Goal: Task Accomplishment & Management: Manage account settings

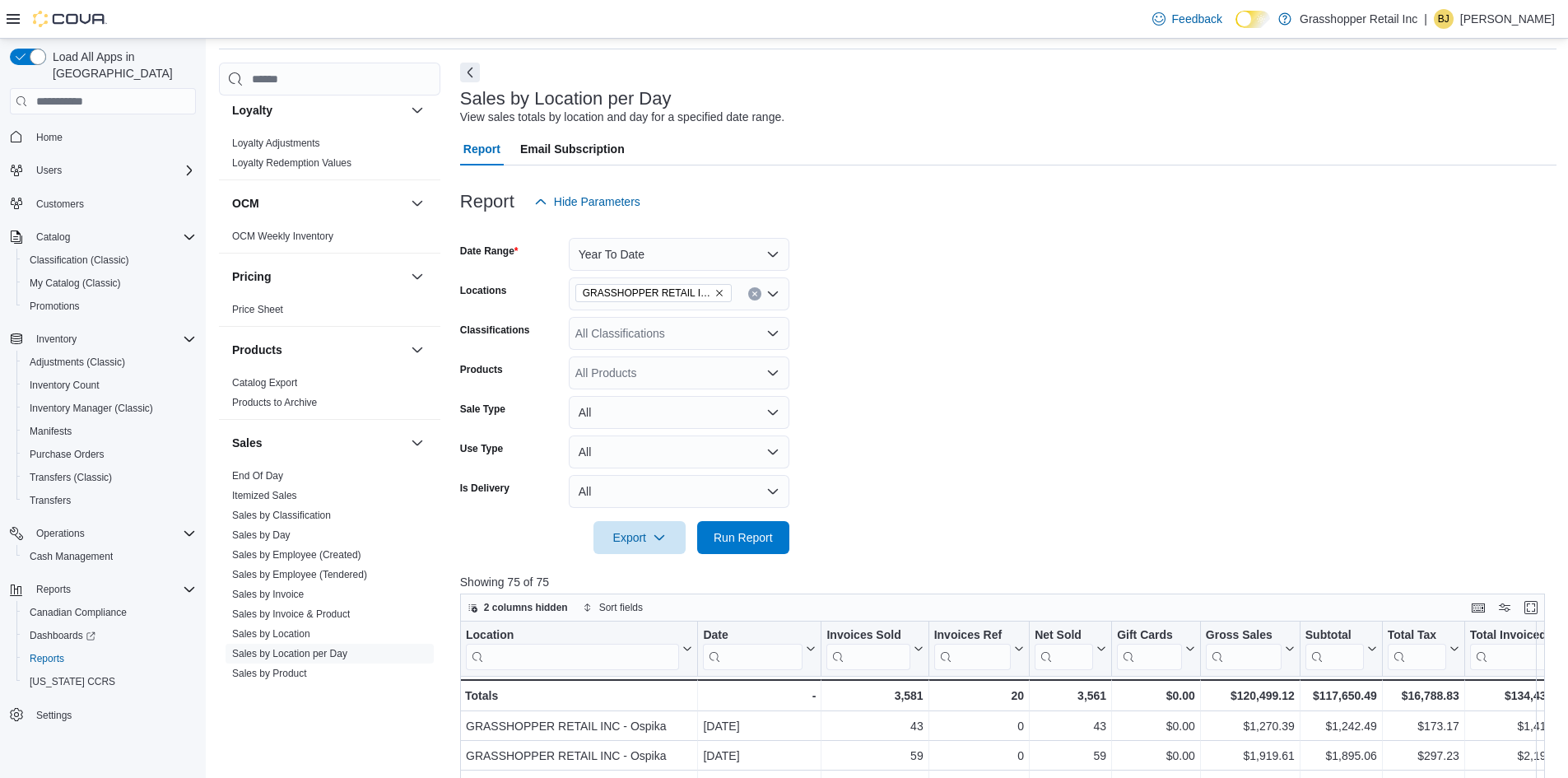
scroll to position [83, 0]
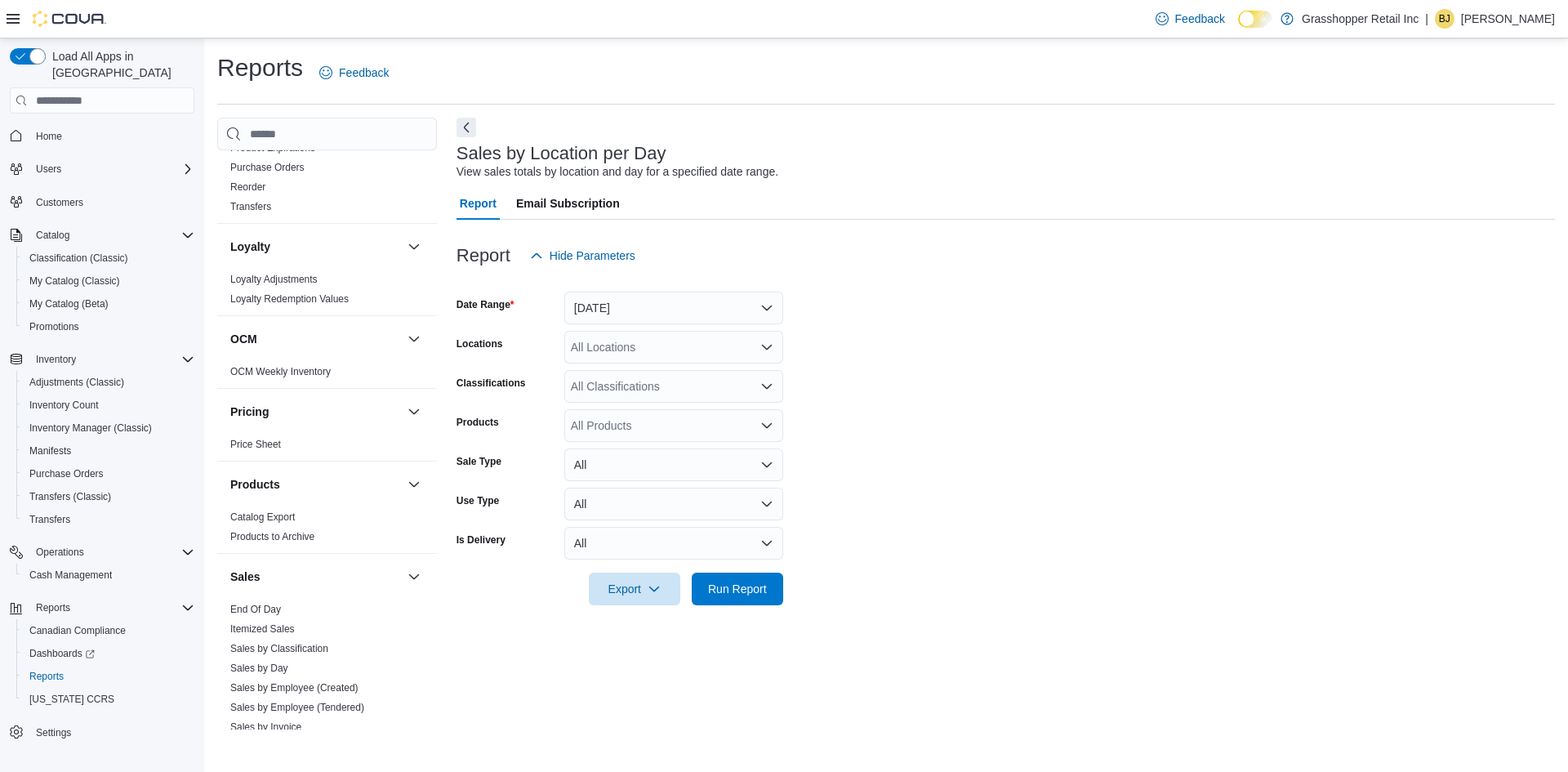
scroll to position [817, 0]
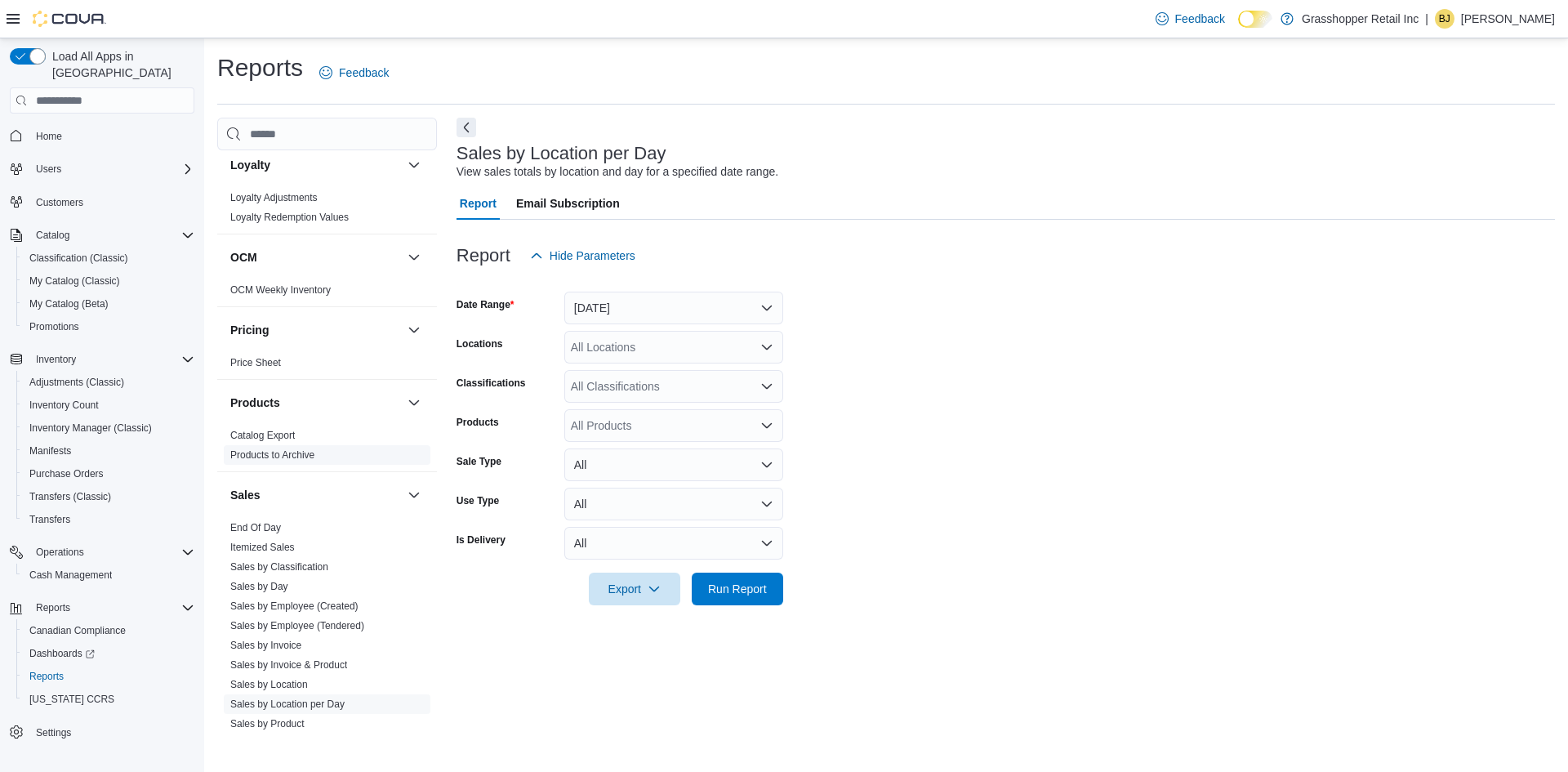
click at [300, 456] on link "Products to Archive" at bounding box center [272, 455] width 85 height 11
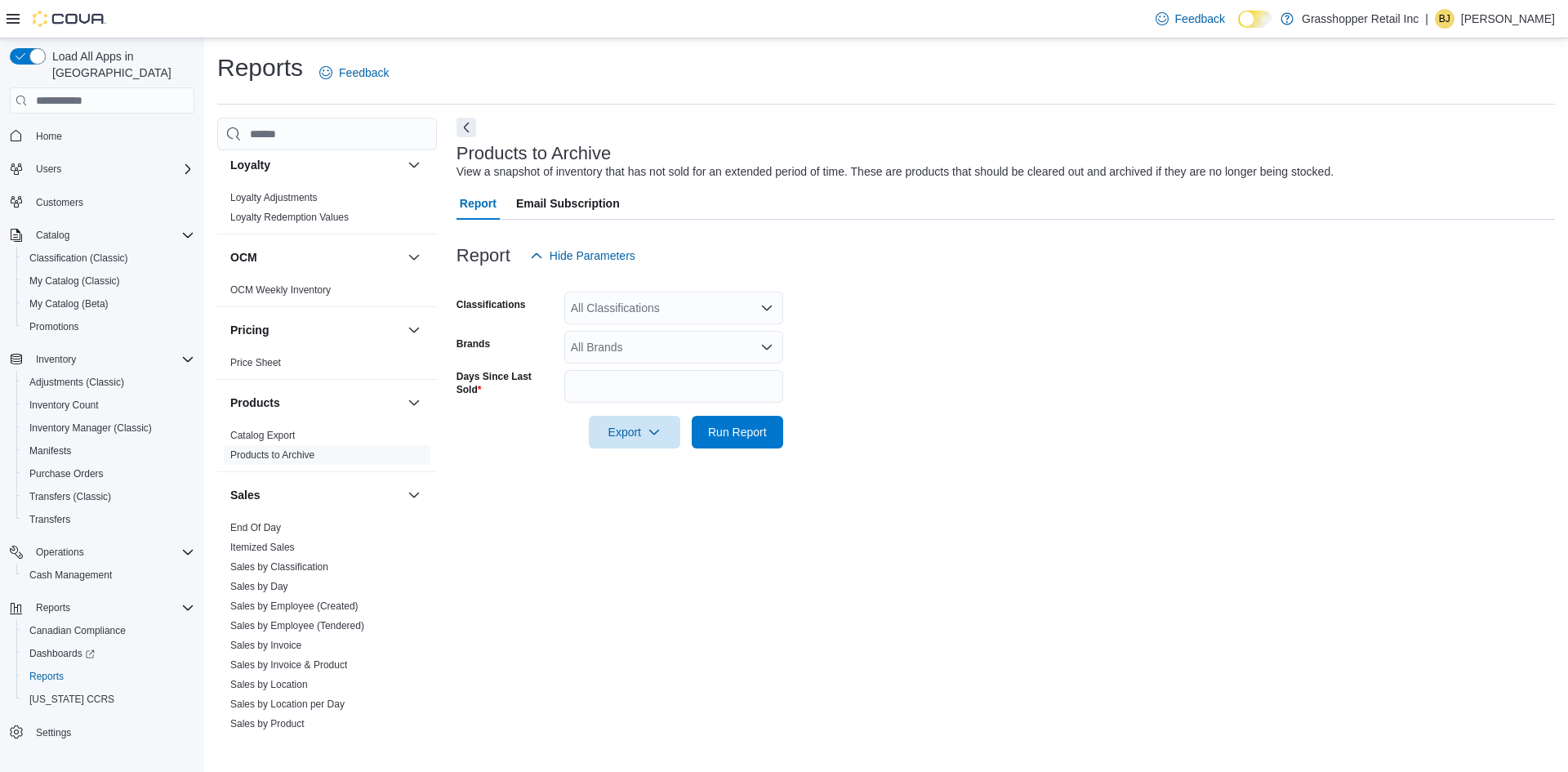
click at [633, 308] on div "All Classifications" at bounding box center [674, 308] width 218 height 33
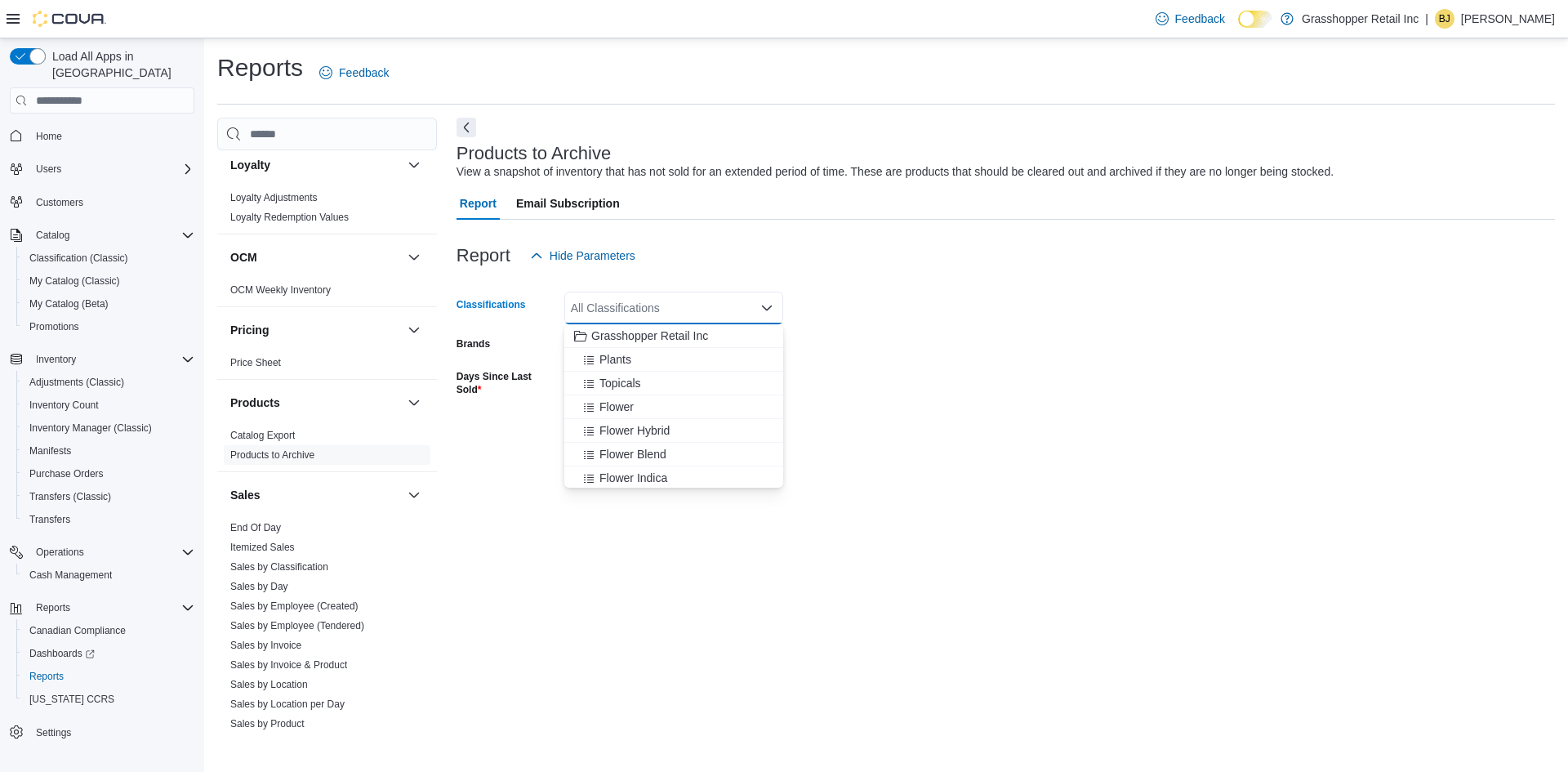
click at [519, 389] on label "Days Since Last Sold" at bounding box center [507, 383] width 101 height 26
click at [565, 389] on input "**" at bounding box center [674, 386] width 218 height 33
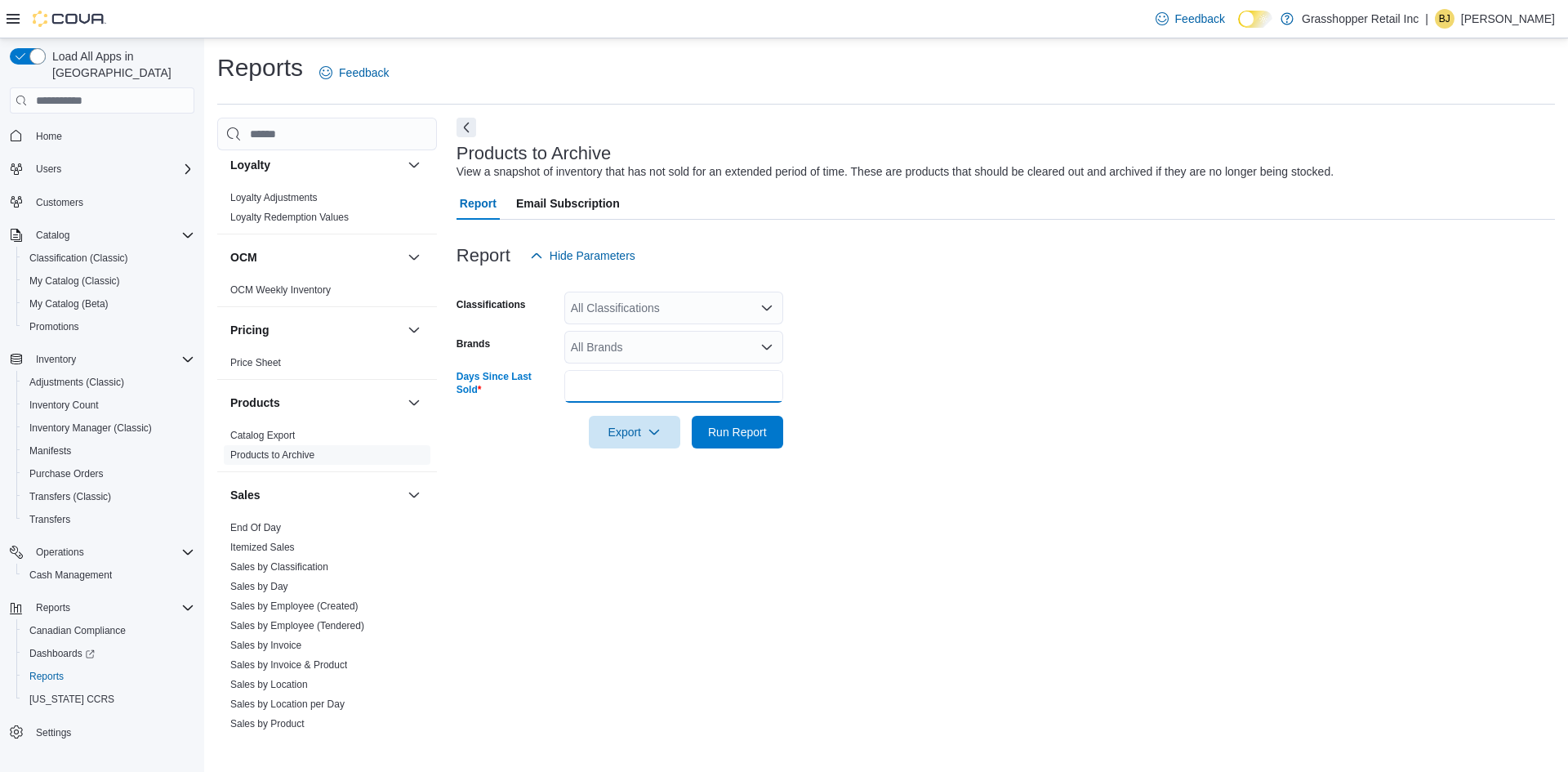
click at [603, 392] on input "**" at bounding box center [674, 386] width 218 height 33
drag, startPoint x: 589, startPoint y: 385, endPoint x: 507, endPoint y: 390, distance: 82.2
click at [507, 390] on div "Days Since Last Sold **" at bounding box center [619, 386] width 327 height 33
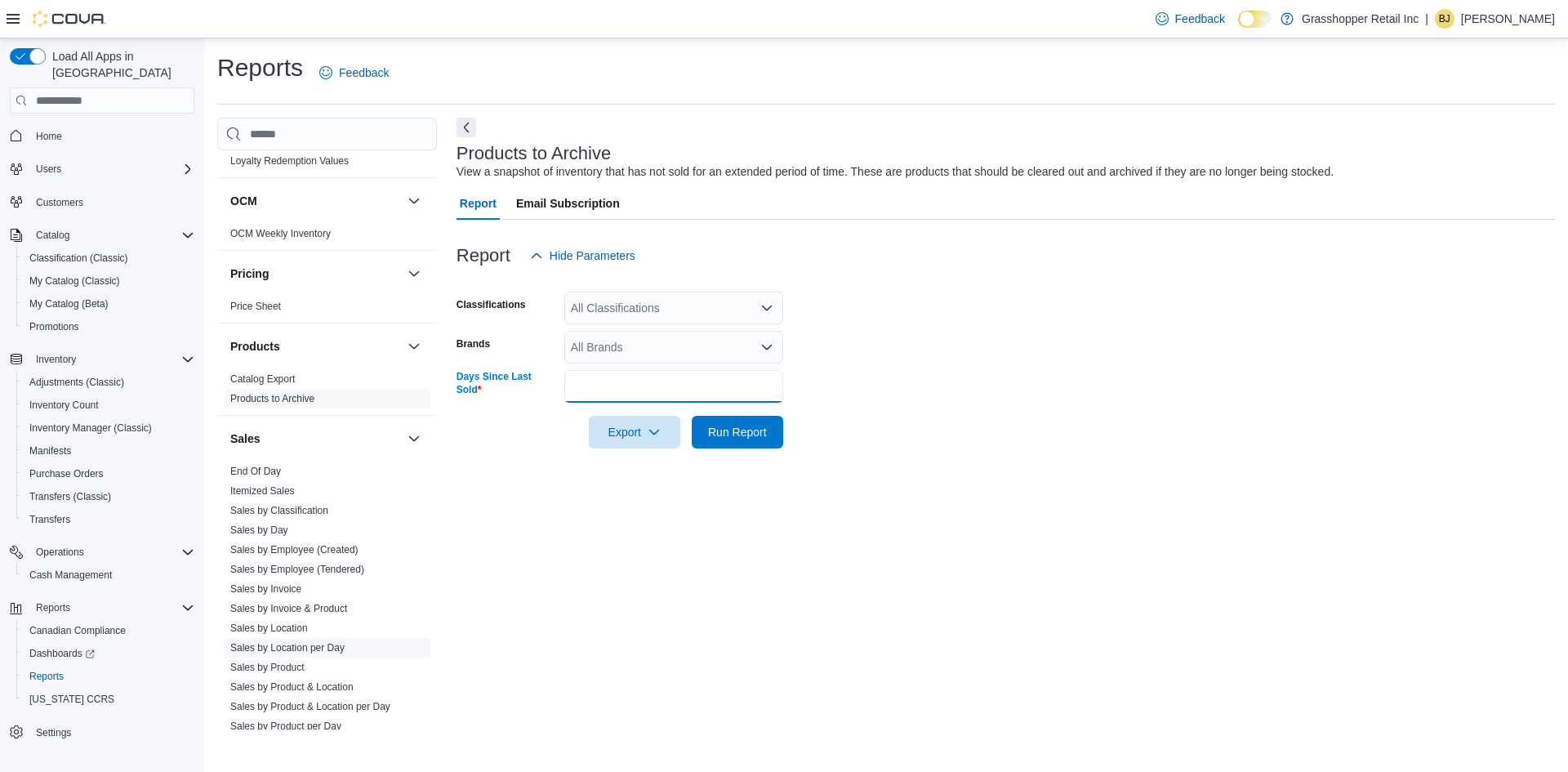
scroll to position [899, 0]
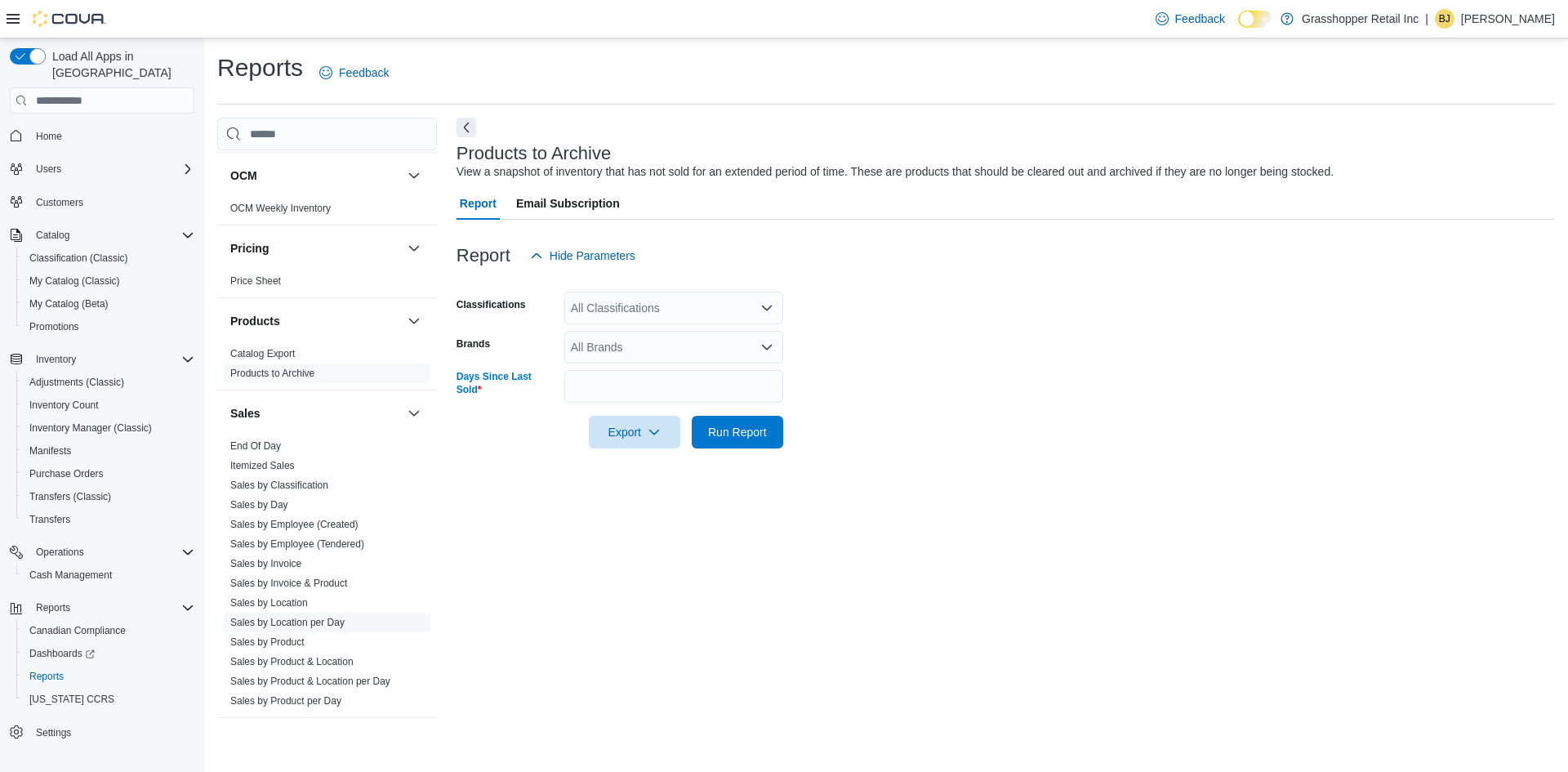
click at [307, 627] on link "Sales by Location per Day" at bounding box center [287, 622] width 115 height 11
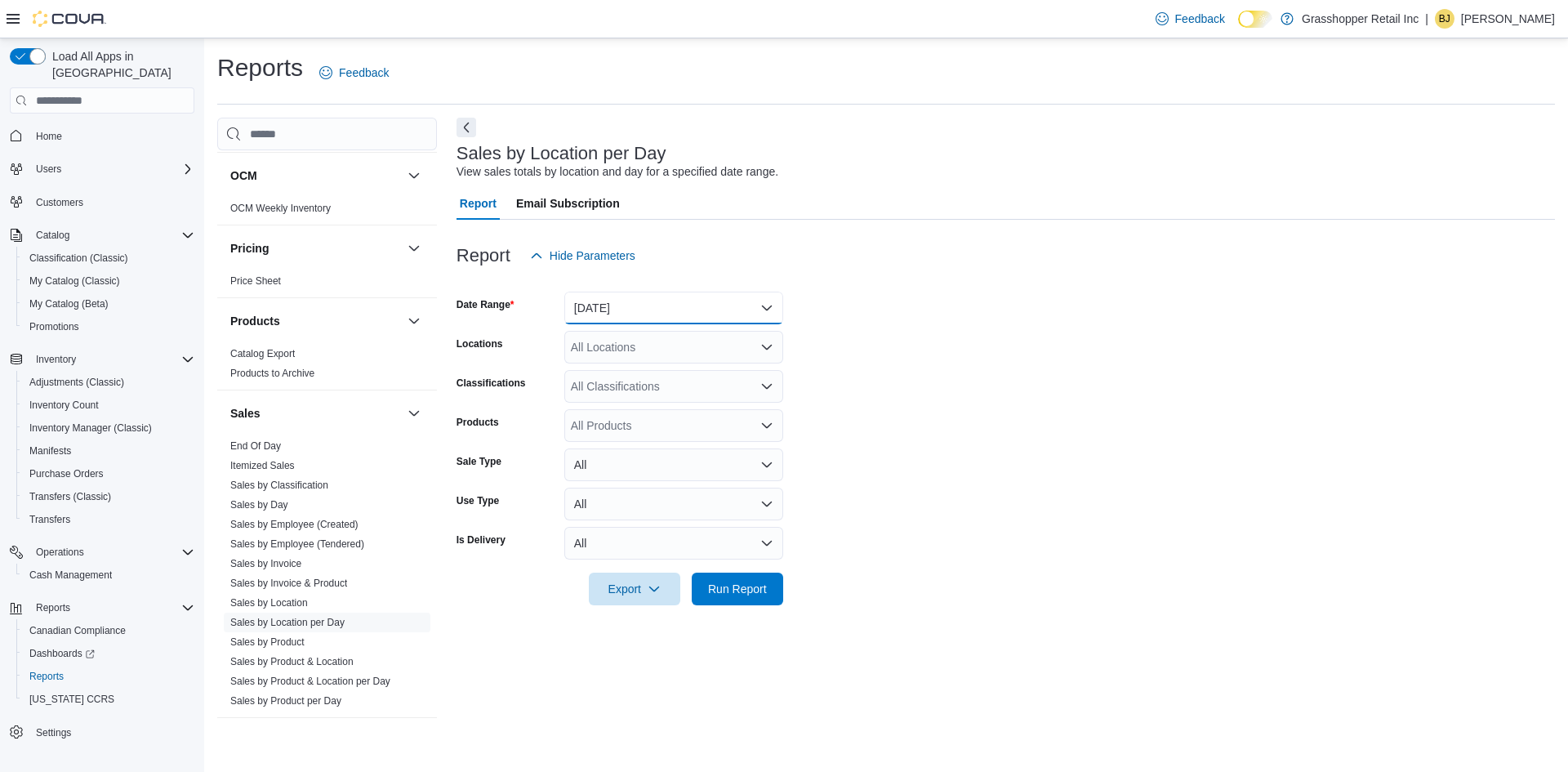
click at [632, 312] on button "[DATE]" at bounding box center [674, 308] width 218 height 33
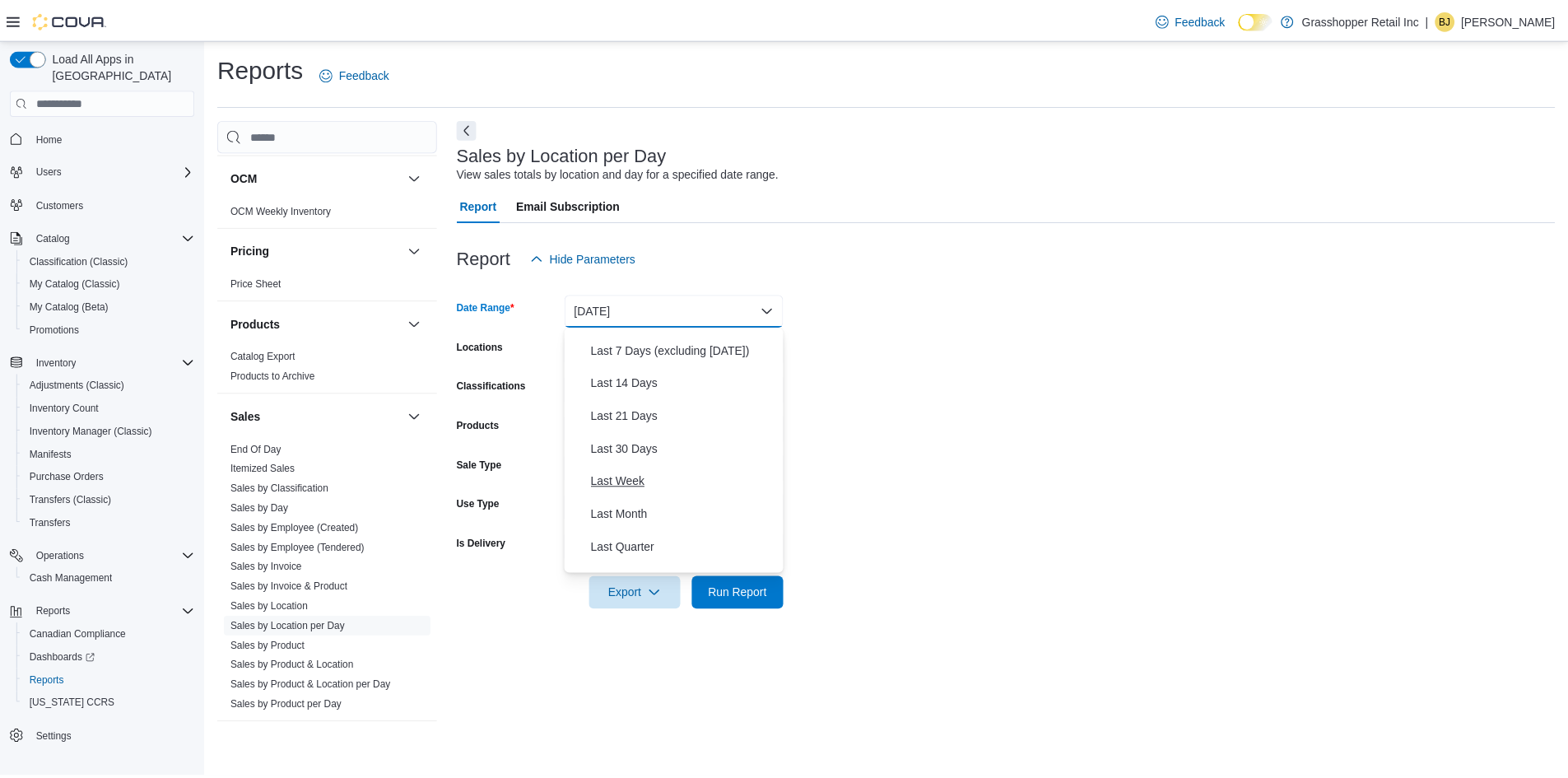
scroll to position [164, 0]
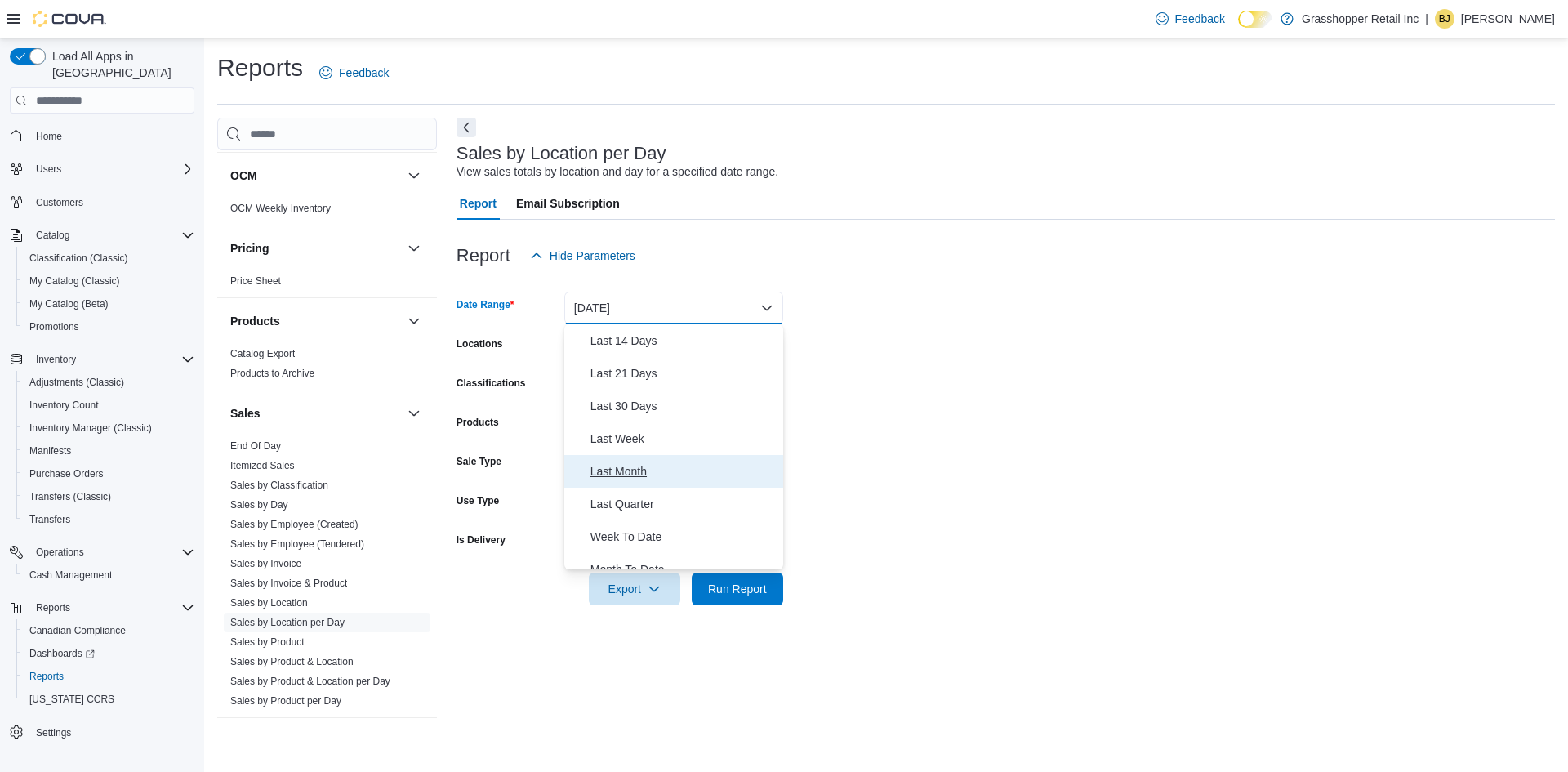
click at [677, 481] on span "Last Month" at bounding box center [683, 471] width 186 height 19
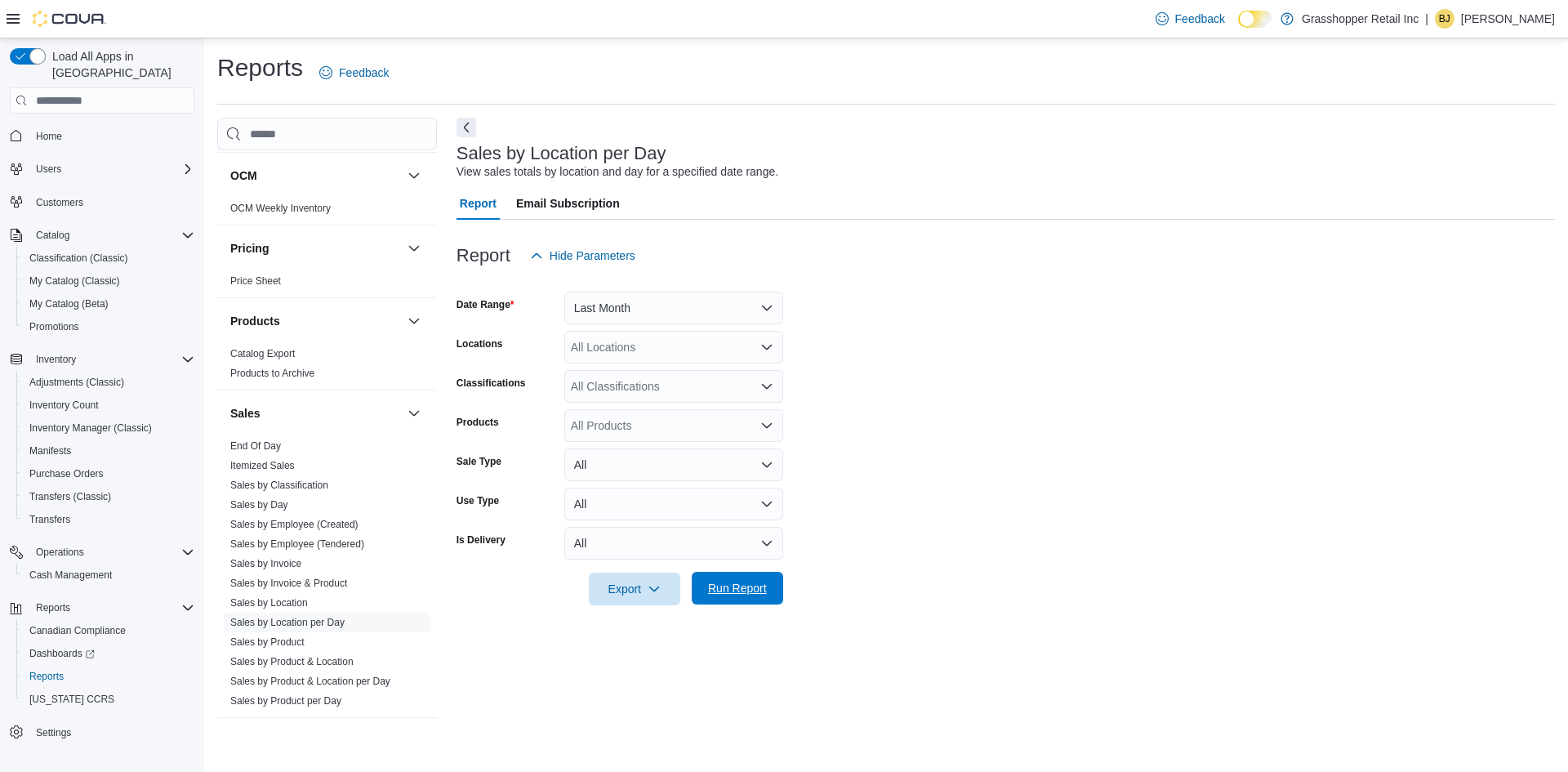
click at [761, 590] on span "Run Report" at bounding box center [737, 588] width 59 height 17
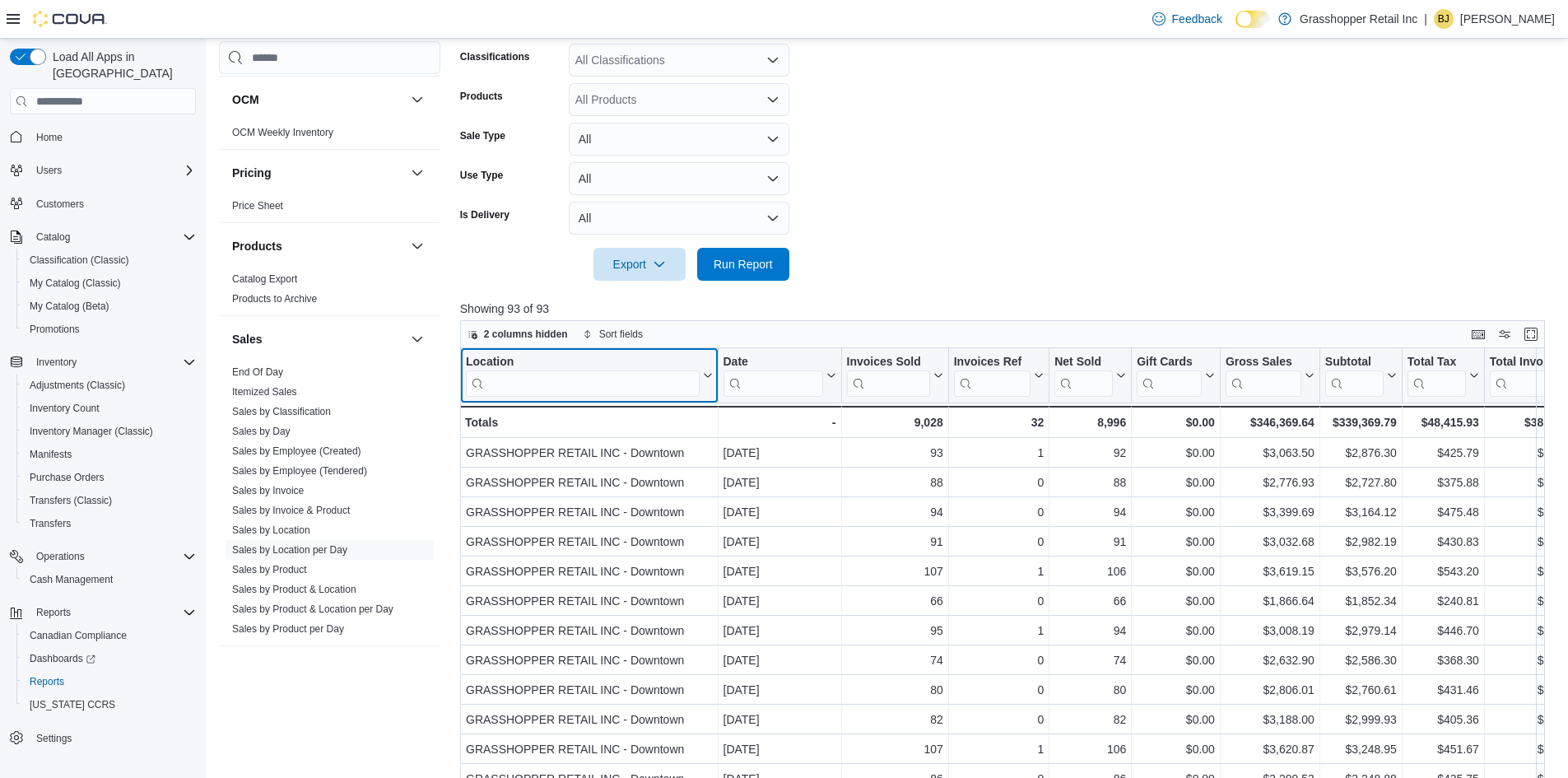
click at [614, 377] on input "search" at bounding box center [582, 384] width 234 height 27
type input "******"
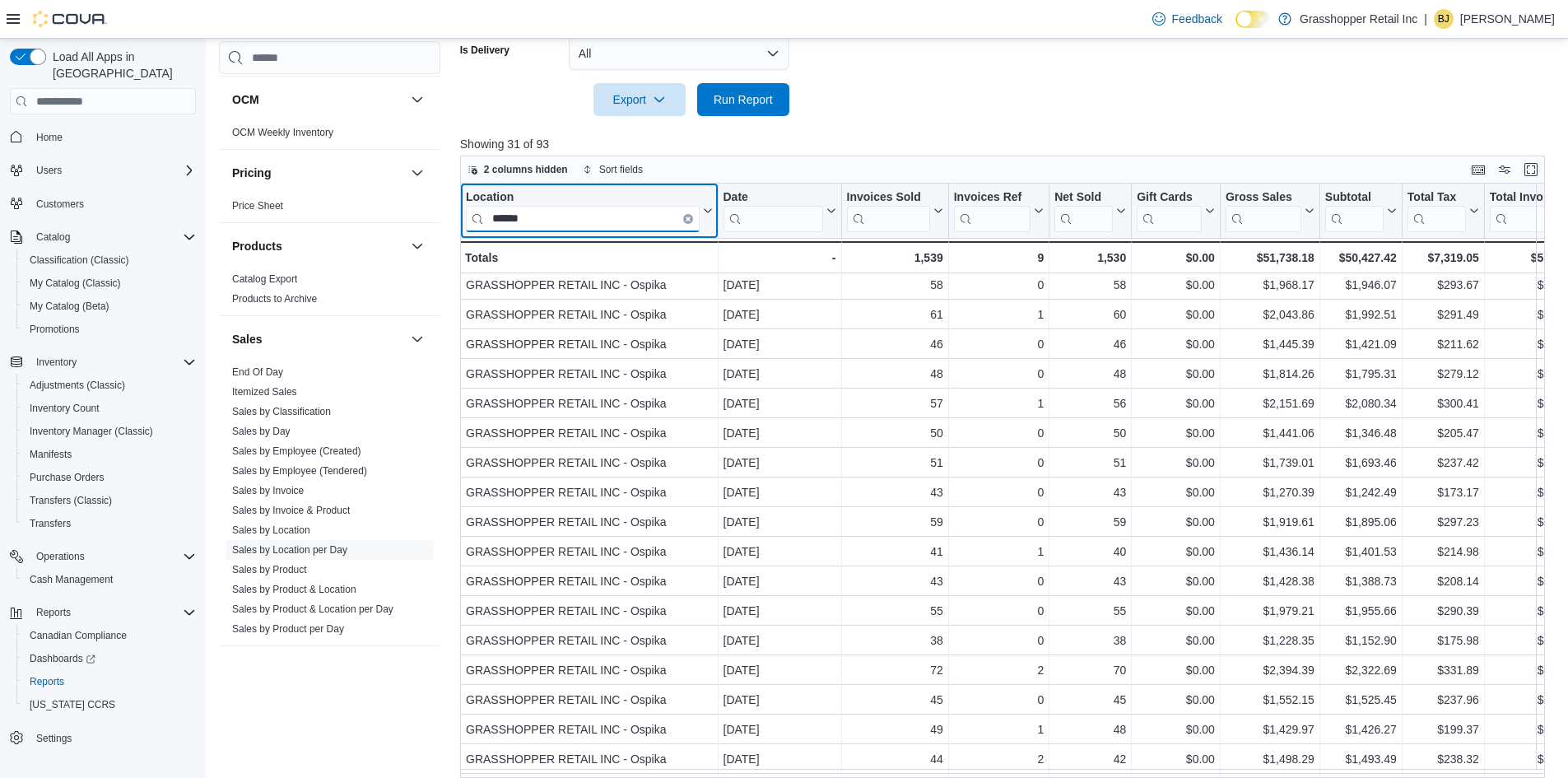
scroll to position [423, 0]
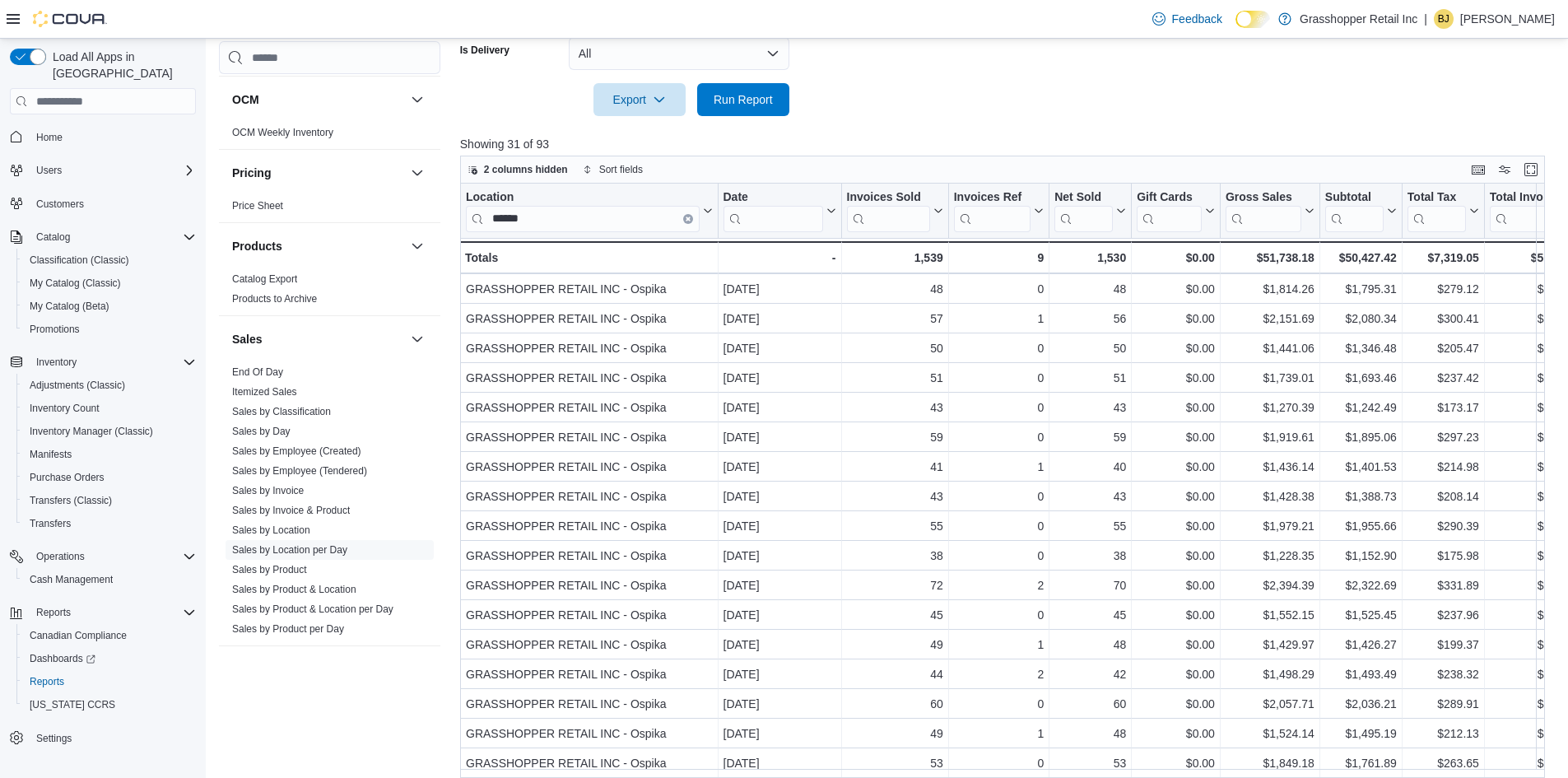
click at [1177, 120] on div at bounding box center [1008, 126] width 1097 height 20
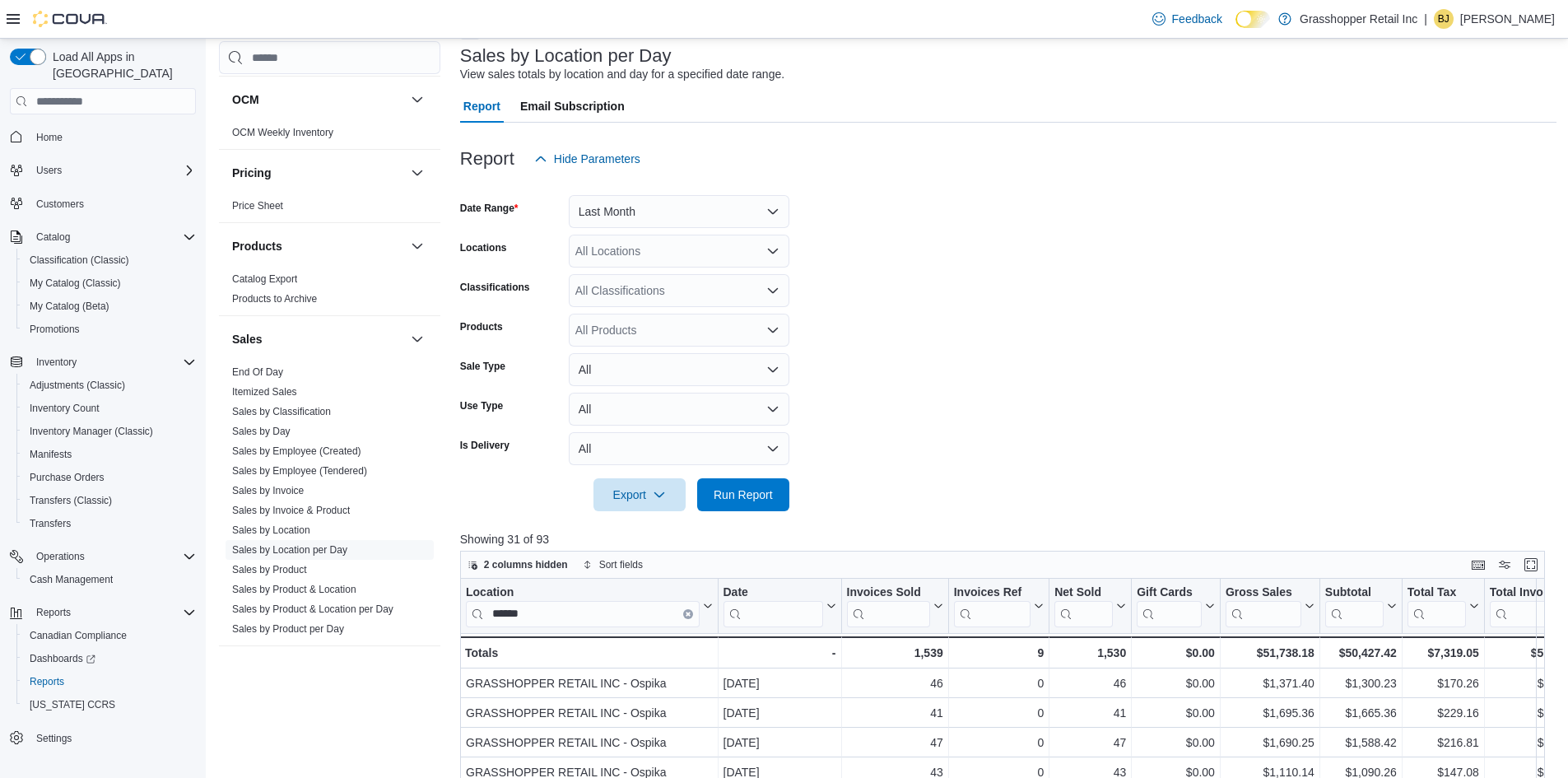
scroll to position [96, 0]
click at [682, 210] on button "Last Month" at bounding box center [679, 214] width 220 height 33
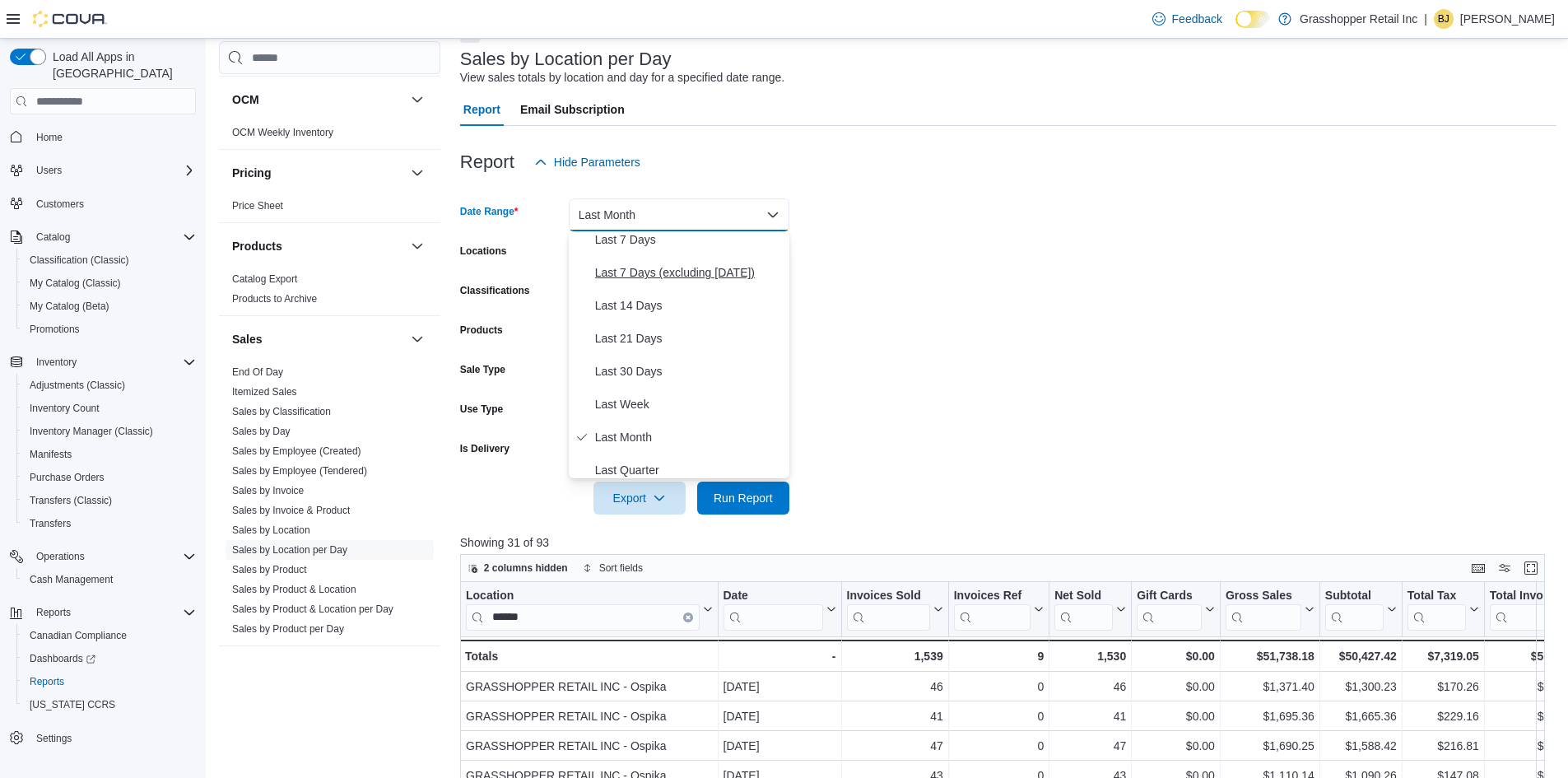
scroll to position [25, 0]
click at [701, 354] on span "Last 7 Days (excluding [DATE])" at bounding box center [688, 355] width 187 height 20
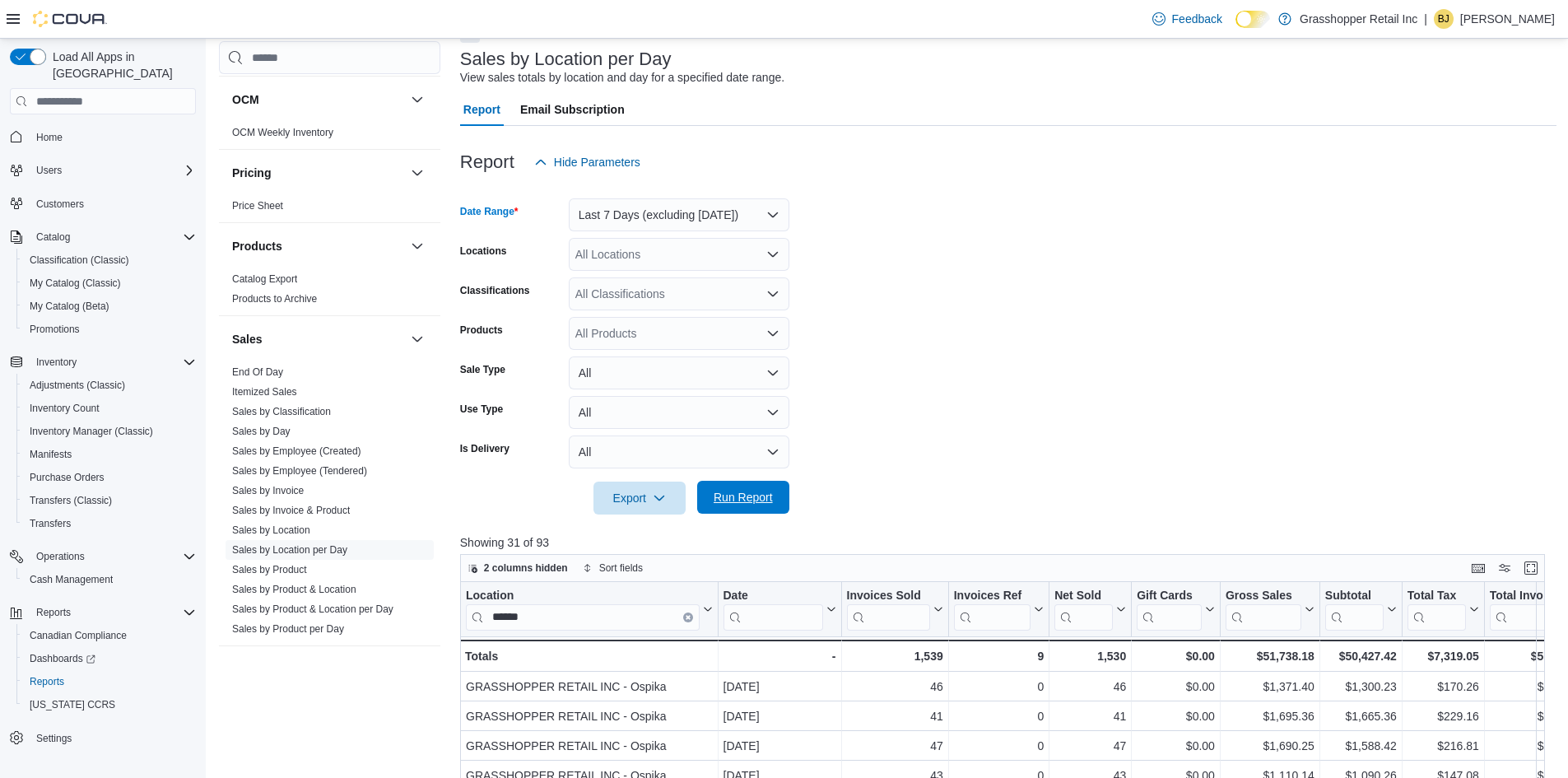
click at [736, 500] on span "Run Report" at bounding box center [743, 497] width 59 height 17
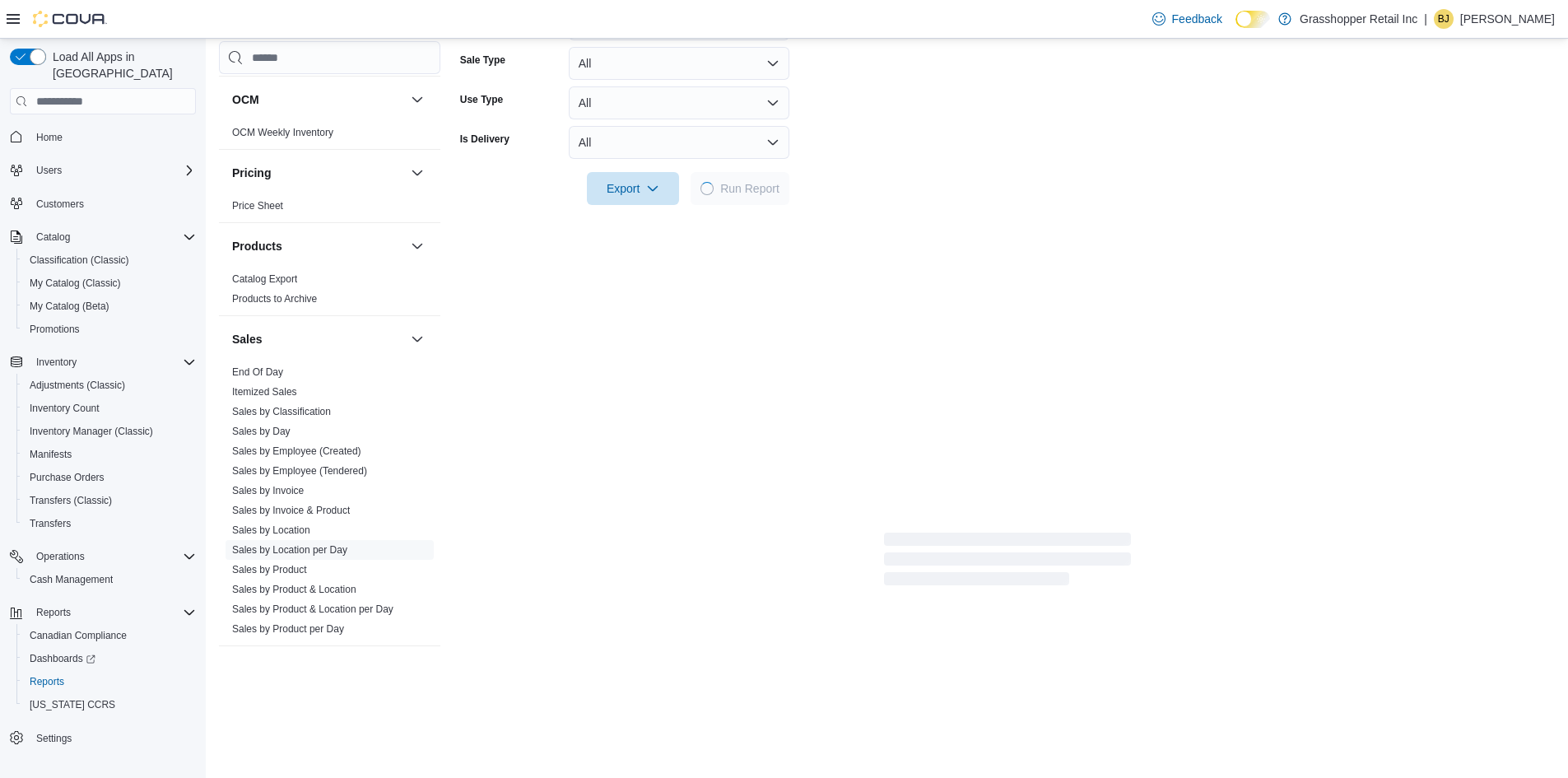
scroll to position [425, 0]
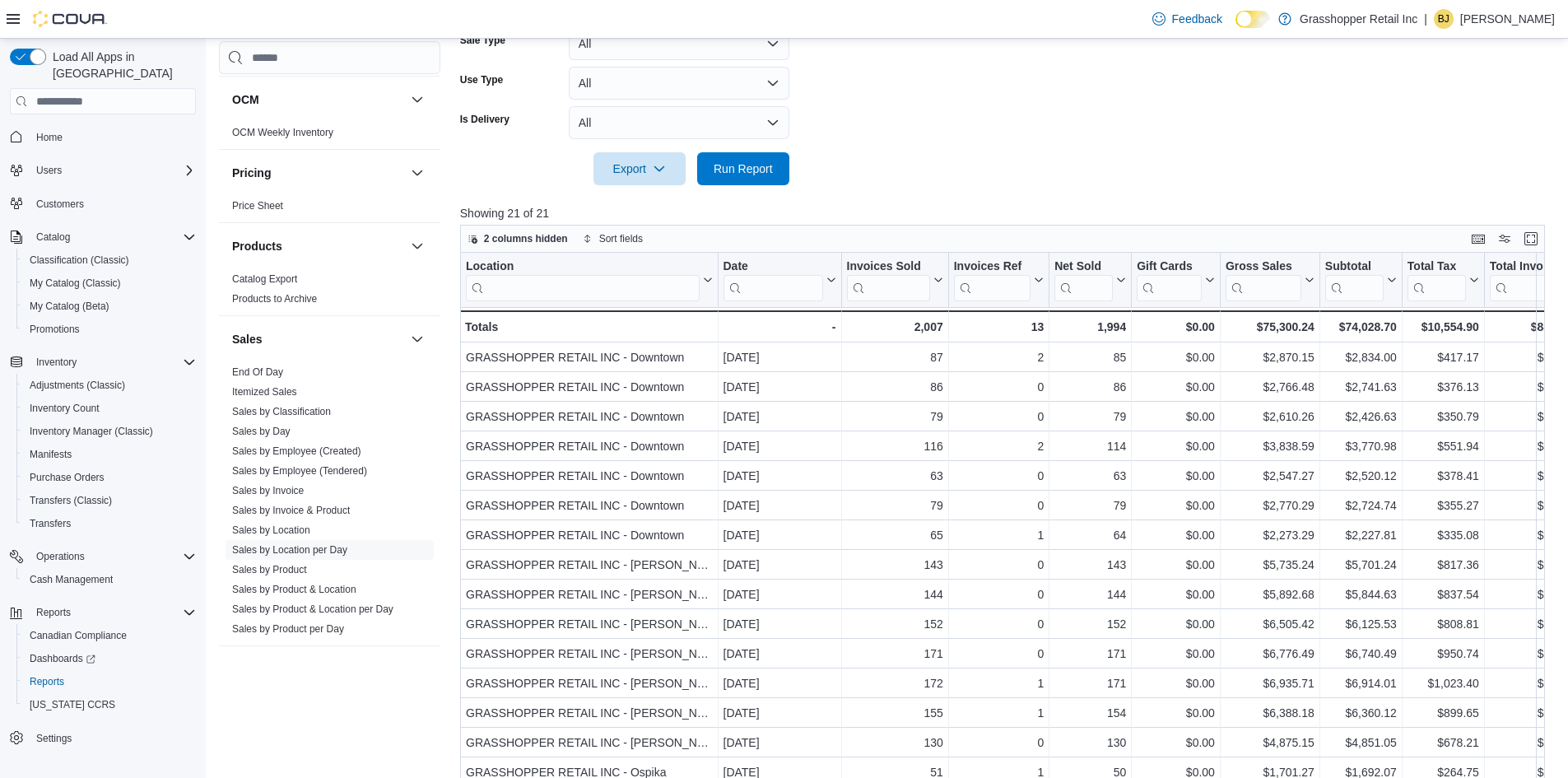
click at [596, 280] on input "search" at bounding box center [582, 289] width 234 height 27
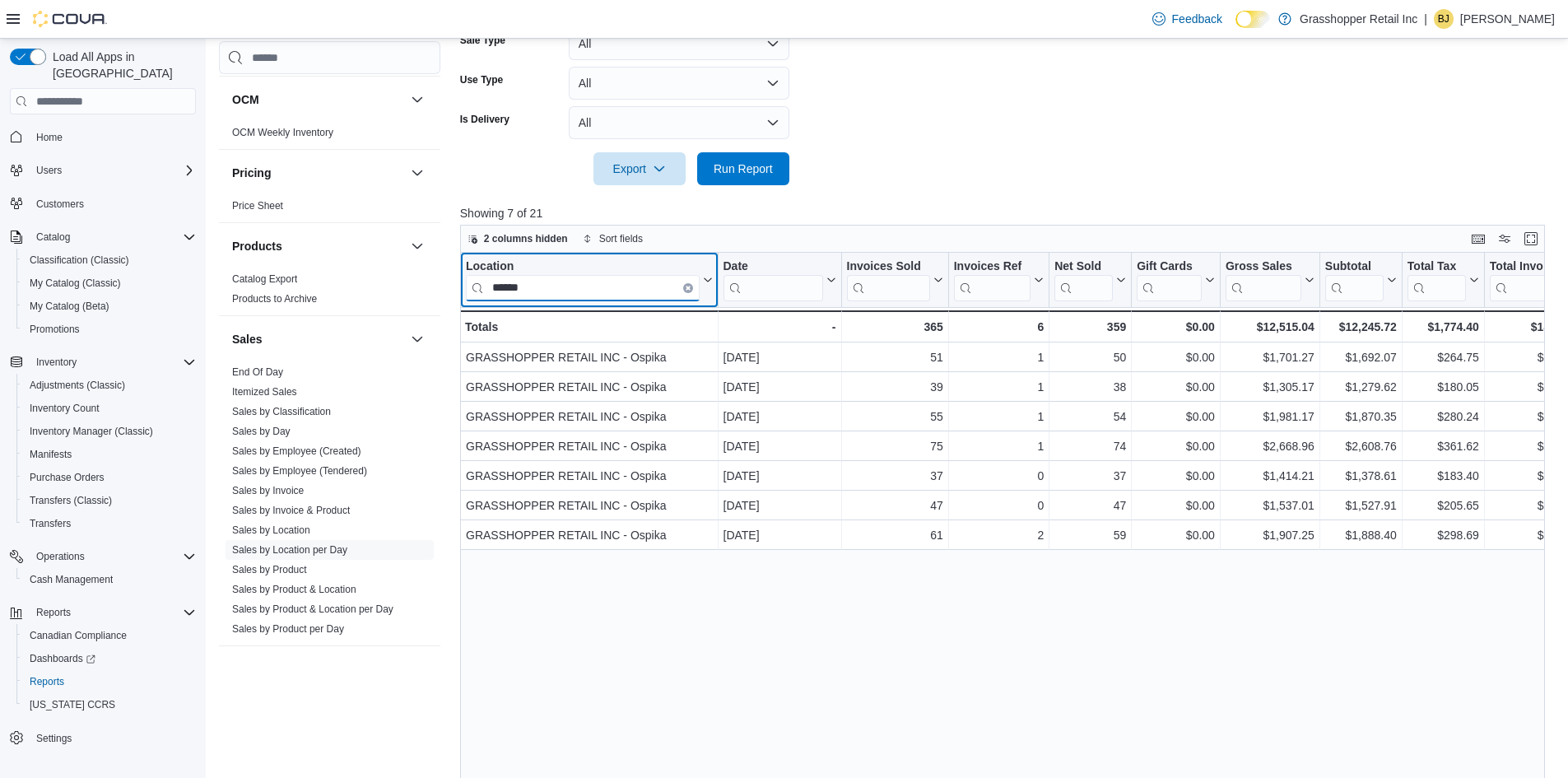
type input "******"
click at [1105, 703] on div "Location ****** Click to view column header actions Date Click to view column h…" at bounding box center [1008, 550] width 1097 height 594
drag, startPoint x: 677, startPoint y: 303, endPoint x: 677, endPoint y: 279, distance: 24.0
click at [677, 279] on input "******" at bounding box center [582, 289] width 234 height 27
click at [685, 289] on button "Clear input" at bounding box center [687, 288] width 10 height 10
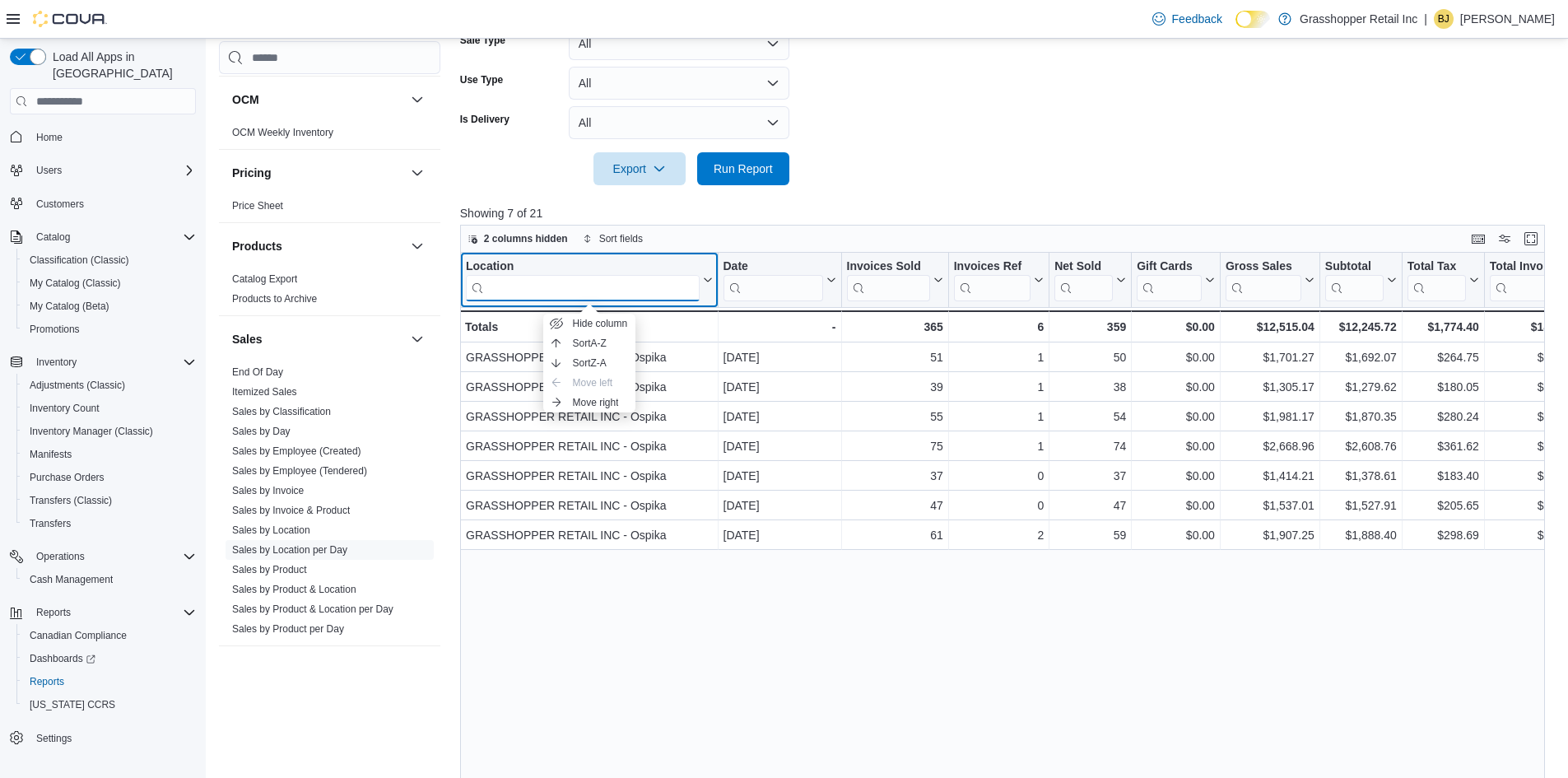
click at [661, 289] on input "search" at bounding box center [582, 289] width 234 height 27
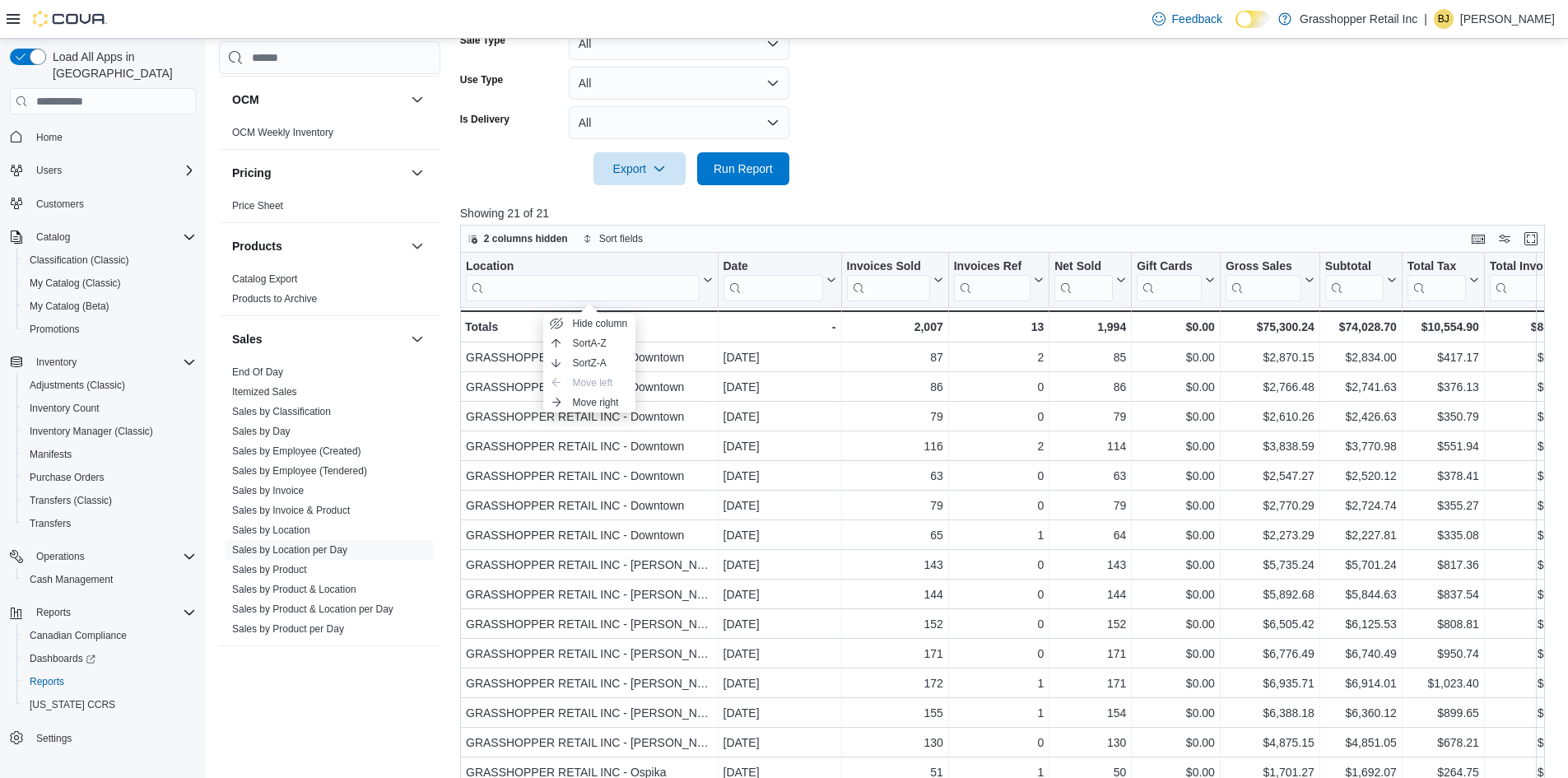
drag, startPoint x: 1027, startPoint y: 250, endPoint x: 1023, endPoint y: 258, distance: 8.9
click at [1024, 250] on div "2 columns hidden Sort fields" at bounding box center [1002, 239] width 1085 height 28
click at [1083, 130] on form "Date Range Last 7 Days (excluding [DATE]) Locations All Locations Classificatio…" at bounding box center [1008, 17] width 1097 height 336
click at [1152, 139] on form "Date Range Last 7 Days (excluding [DATE]) Locations All Locations Classificatio…" at bounding box center [1008, 17] width 1097 height 336
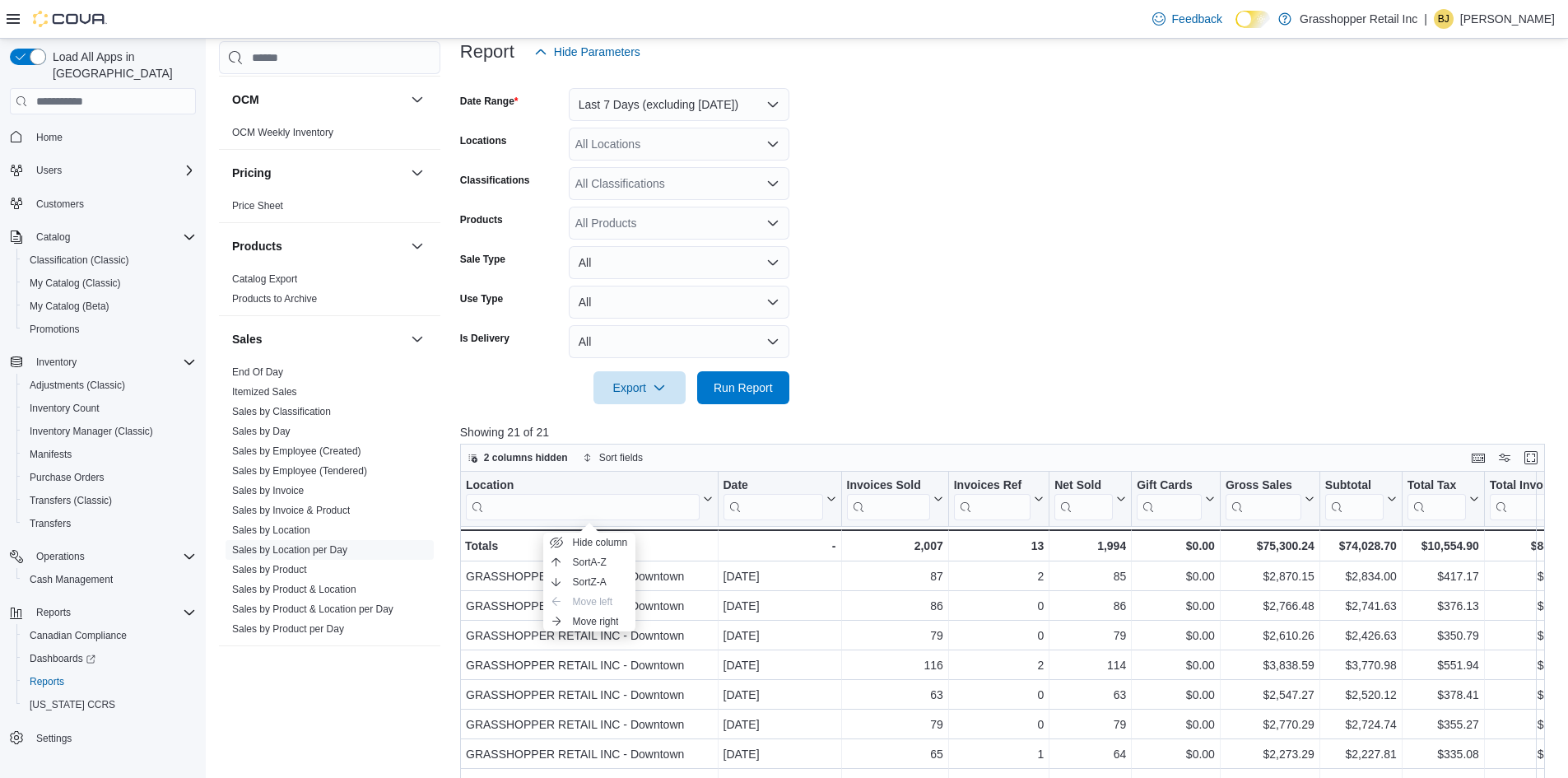
scroll to position [178, 0]
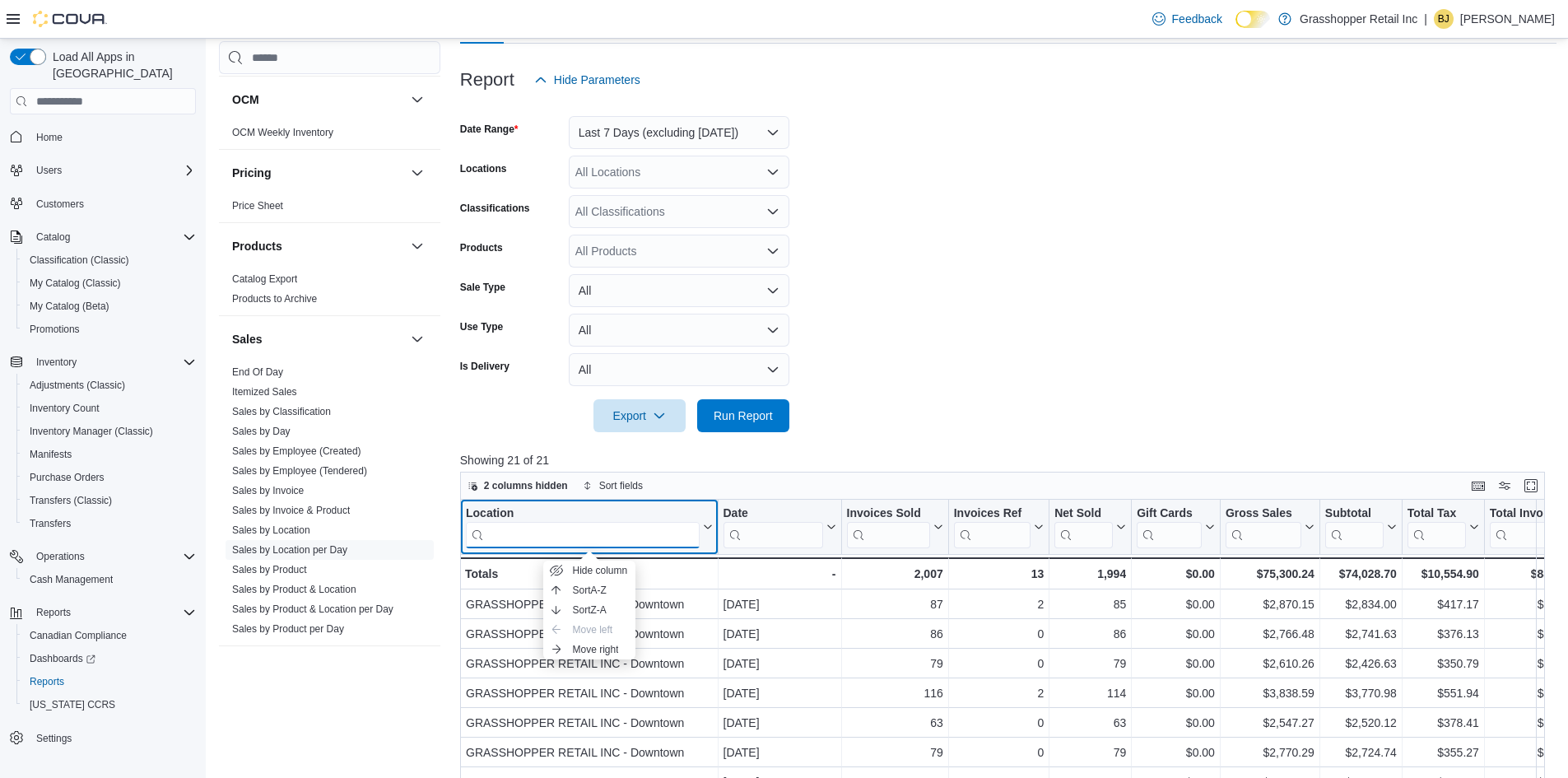
click at [597, 536] on input "search" at bounding box center [582, 536] width 234 height 27
type input "****"
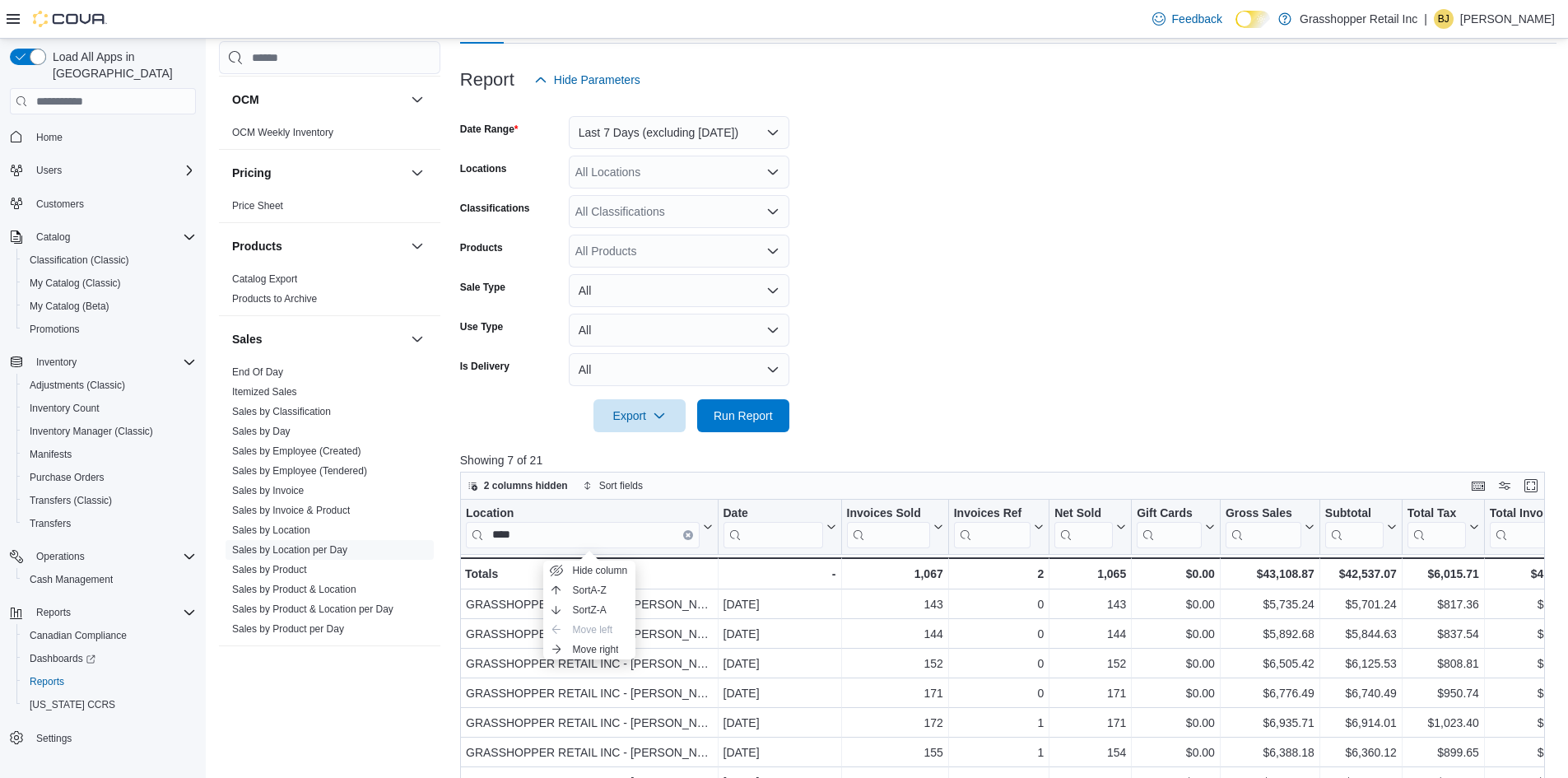
click at [1219, 240] on form "Date Range Last 7 Days (excluding [DATE]) Locations All Locations Classificatio…" at bounding box center [1008, 264] width 1097 height 336
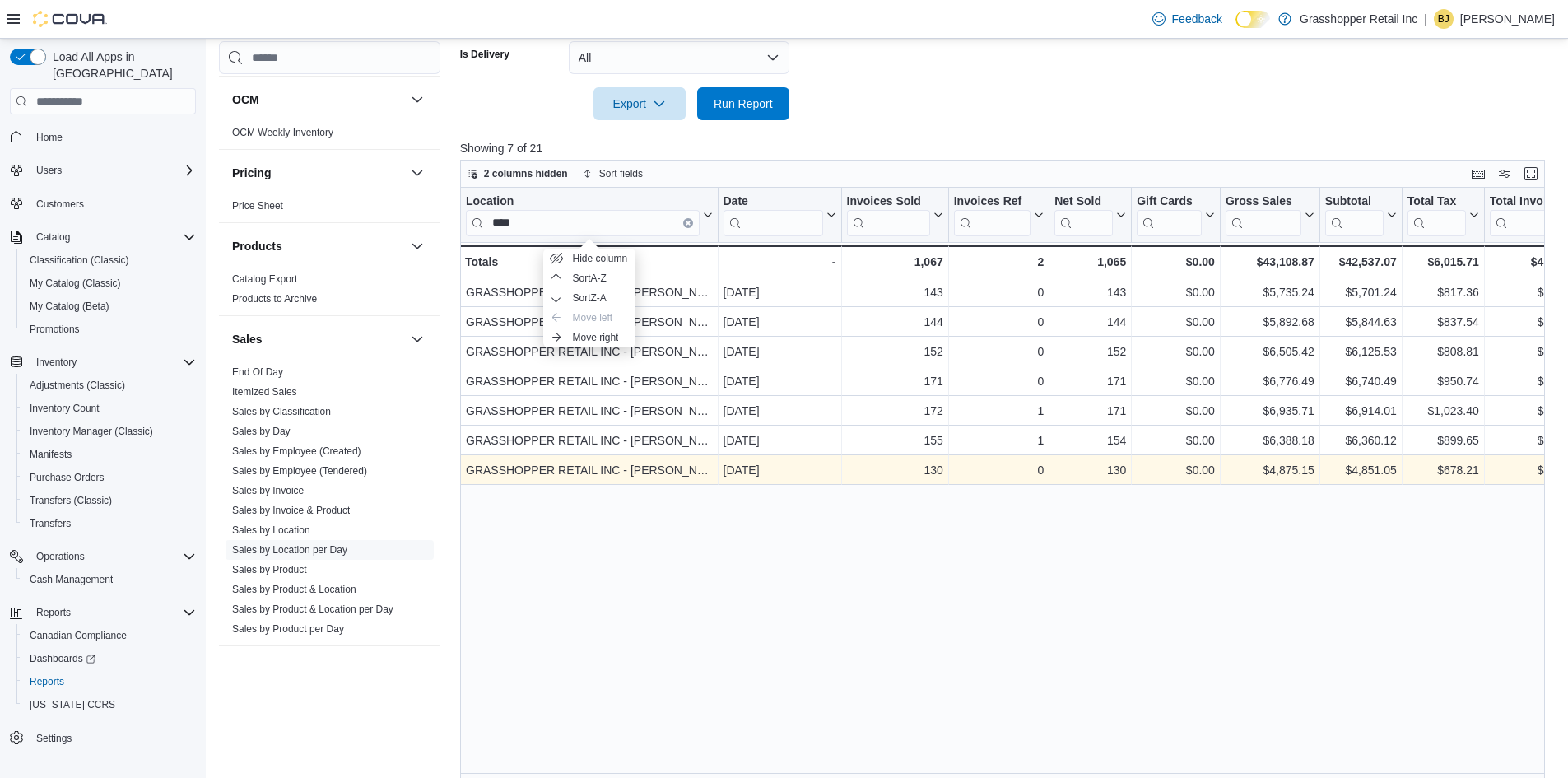
scroll to position [507, 0]
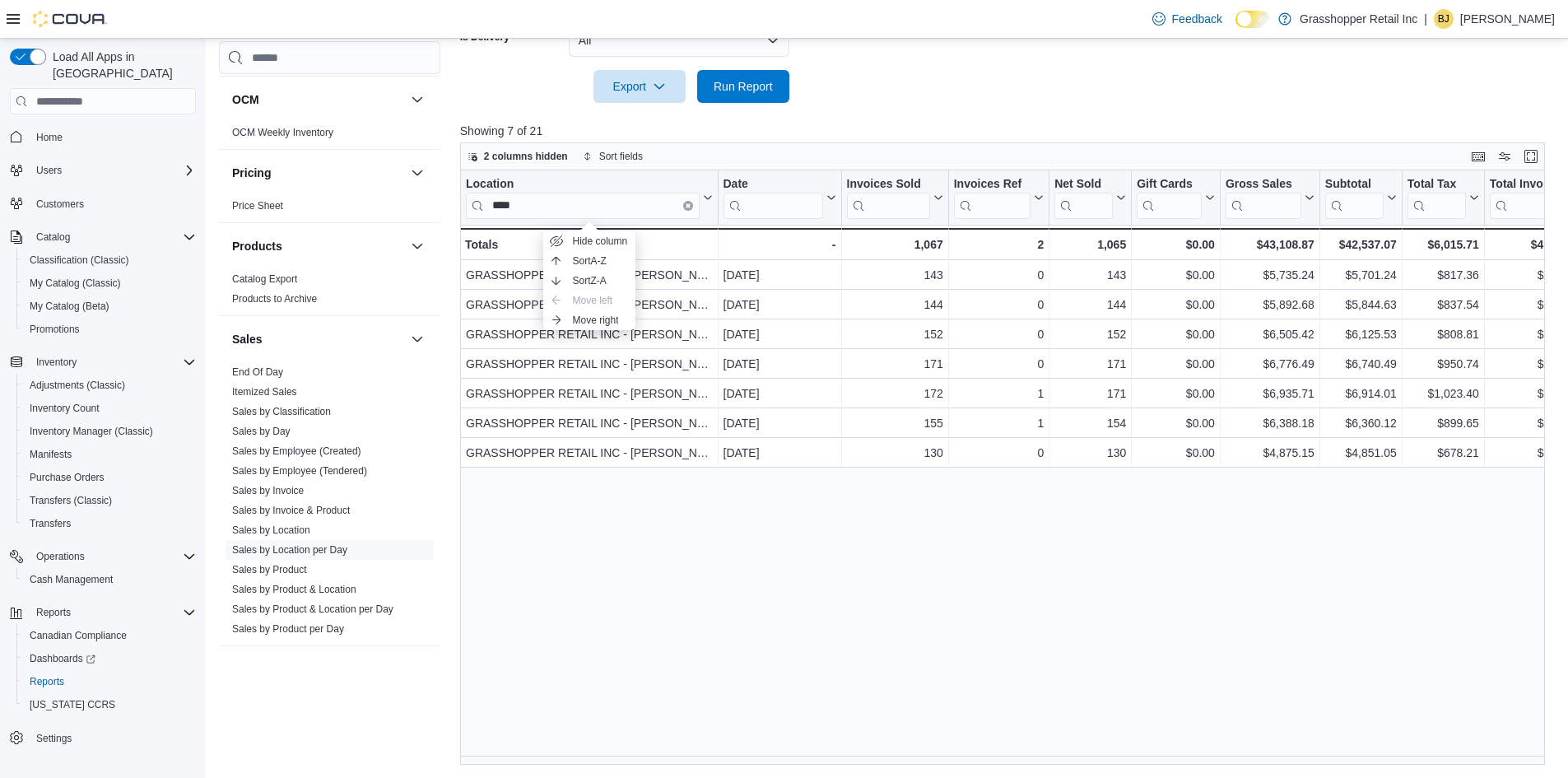
click at [1072, 607] on div "Location **** Click to view column header actions Date Click to view column hea…" at bounding box center [1008, 467] width 1097 height 594
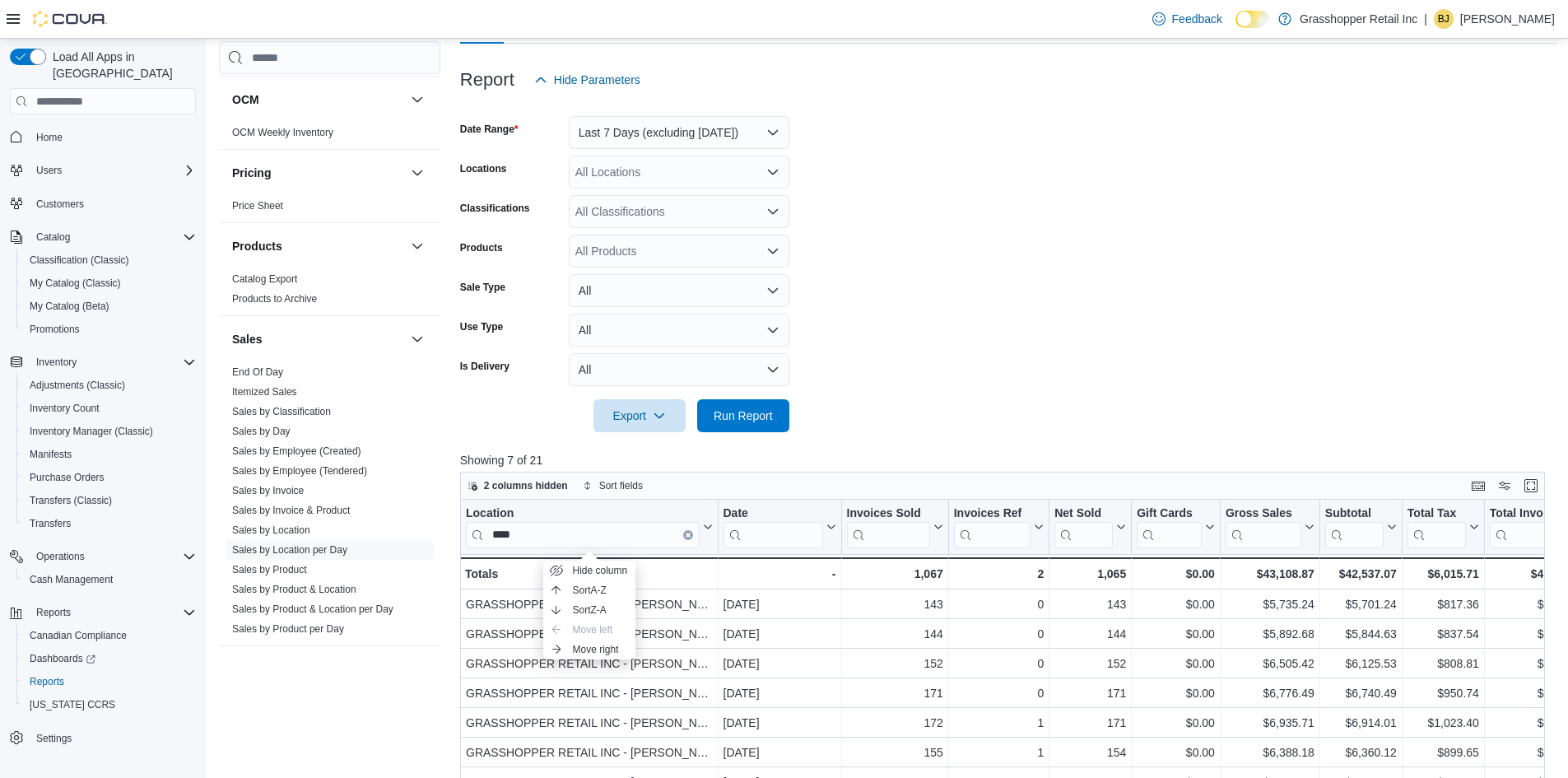
click at [73, 131] on button "Home" at bounding box center [103, 136] width 199 height 24
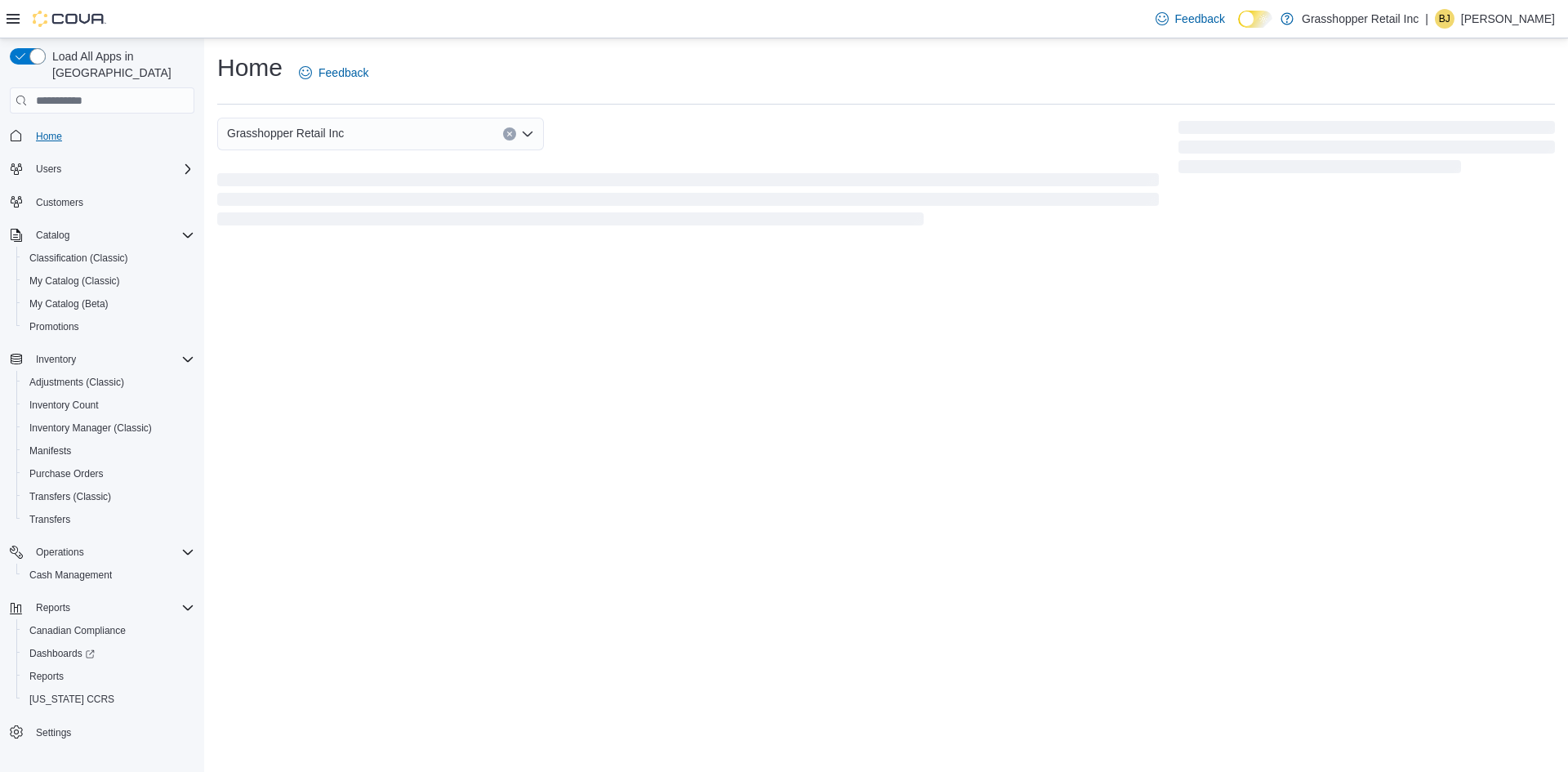
click at [61, 130] on span "Home" at bounding box center [49, 136] width 26 height 13
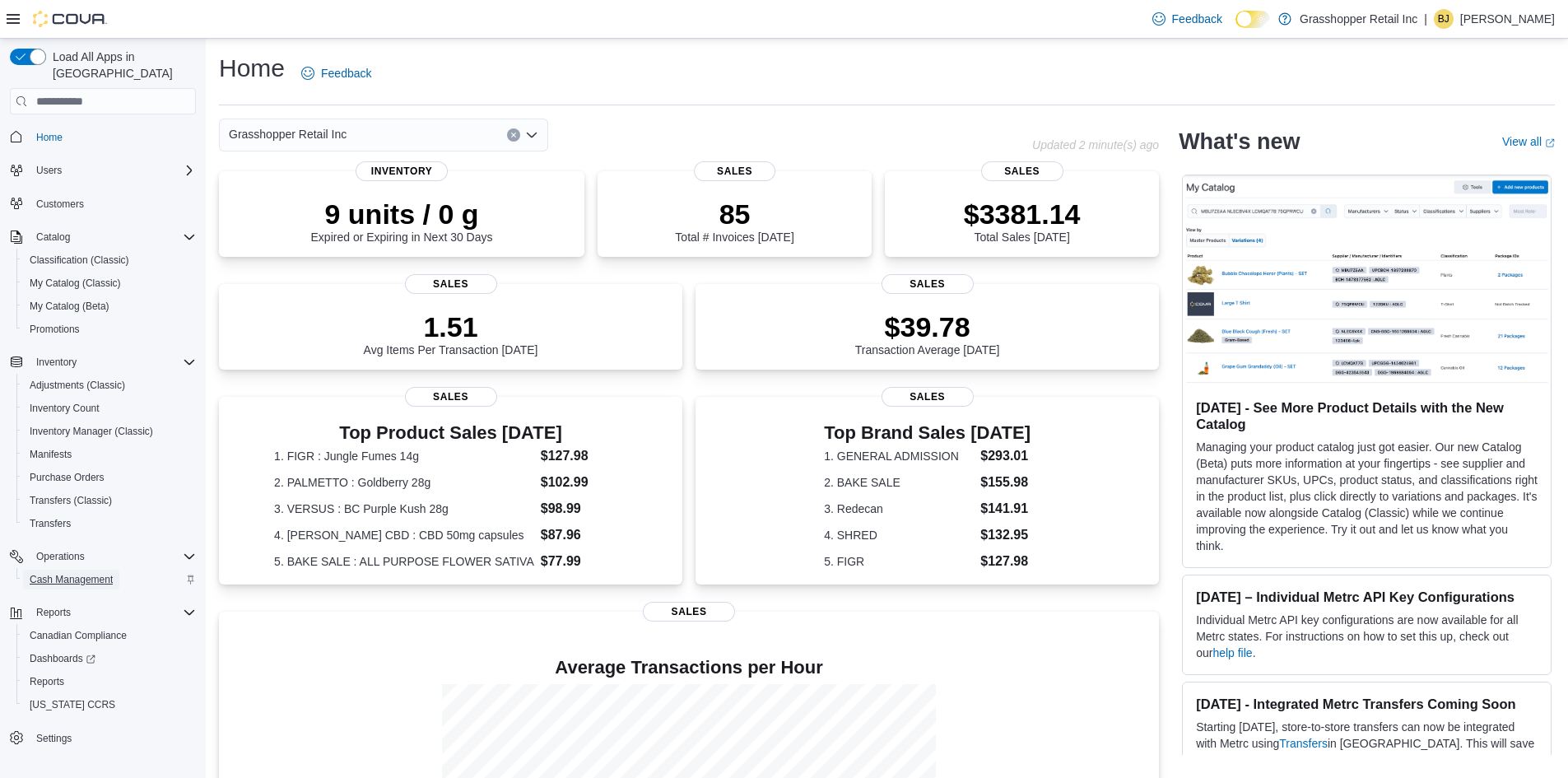
click at [90, 573] on span "Cash Management" at bounding box center [71, 579] width 83 height 13
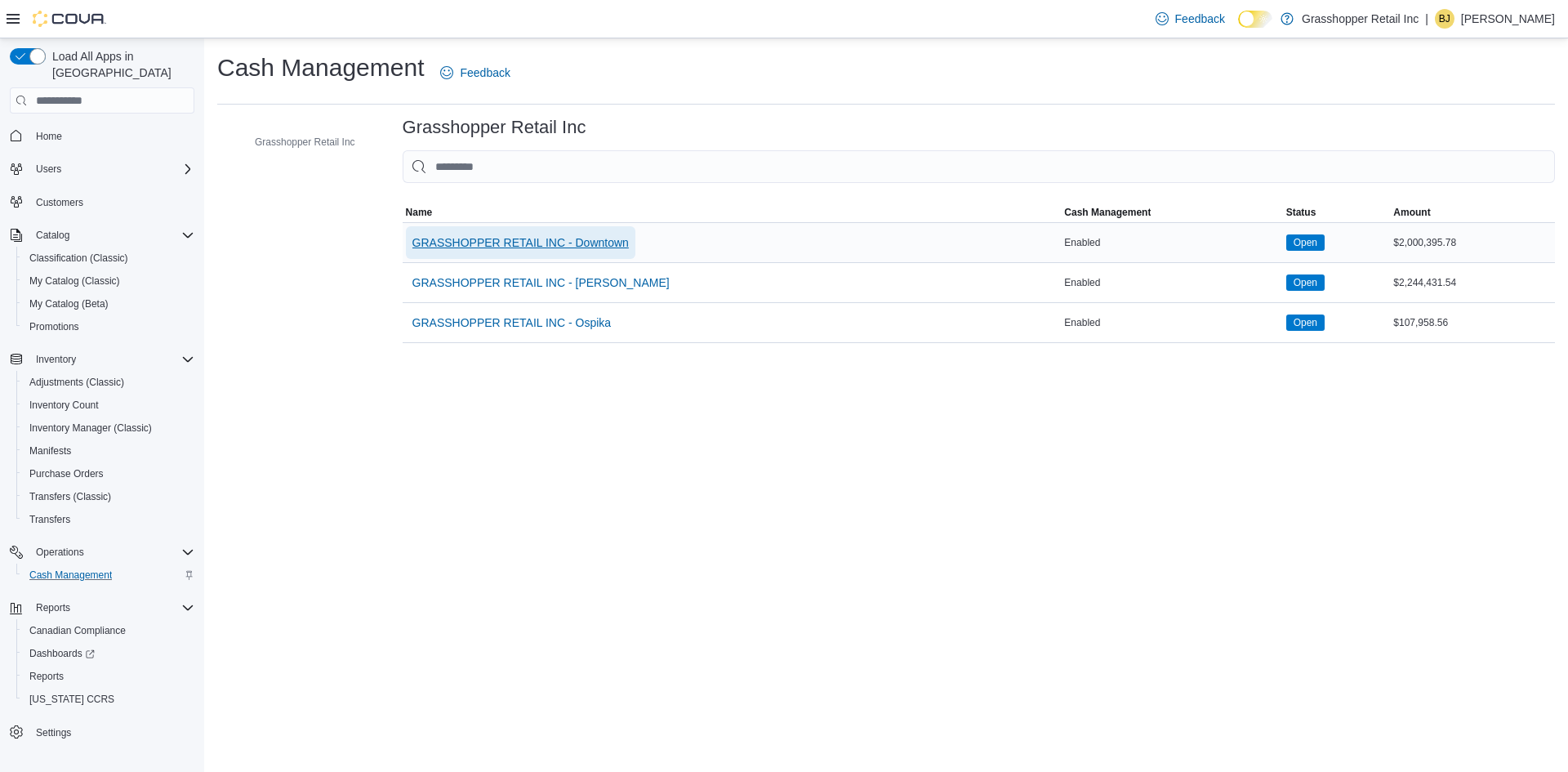
click at [539, 238] on span "GRASSHOPPER RETAIL INC - Downtown" at bounding box center [521, 242] width 217 height 17
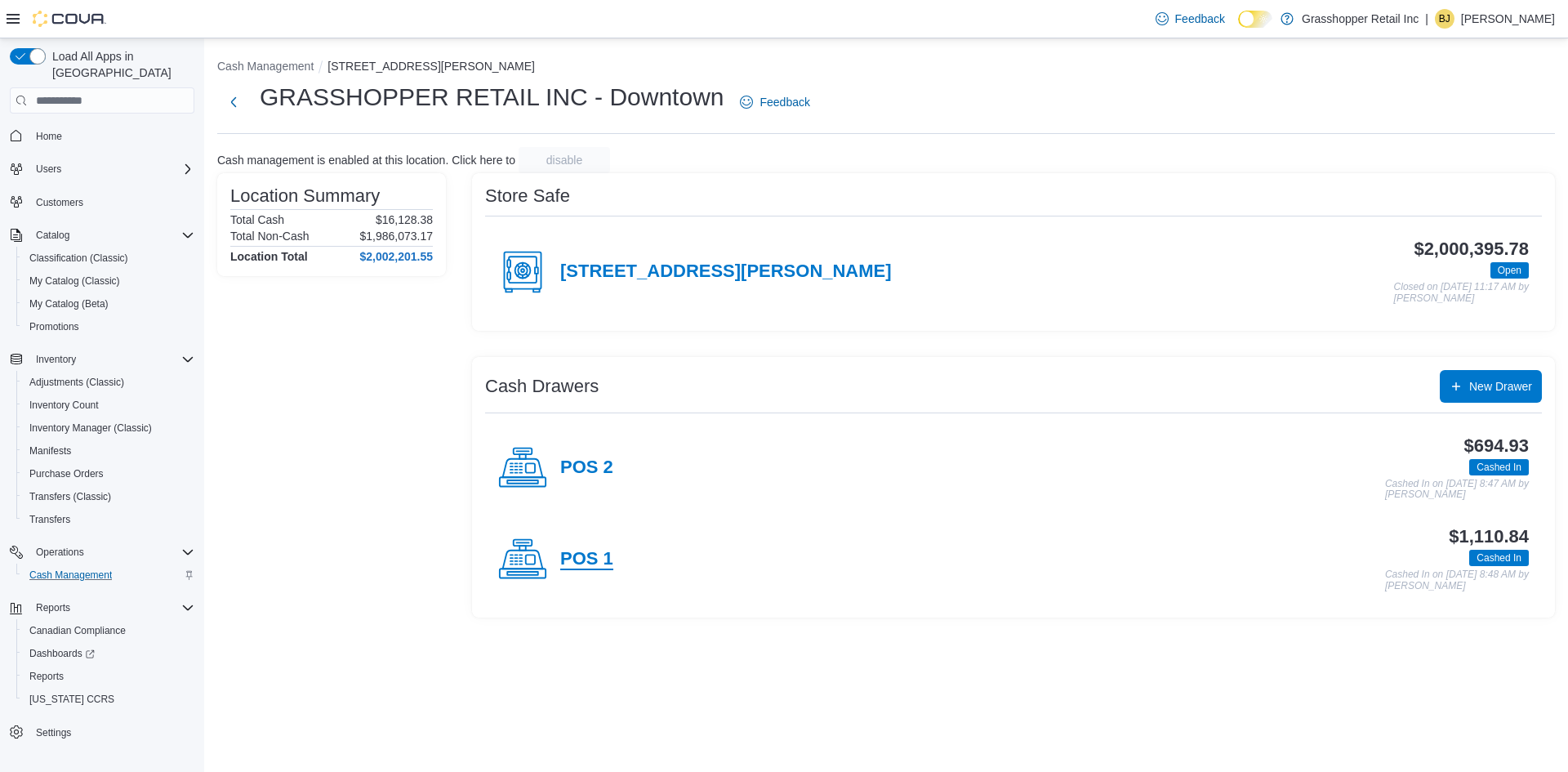
click at [573, 560] on h4 "POS 1" at bounding box center [587, 560] width 53 height 21
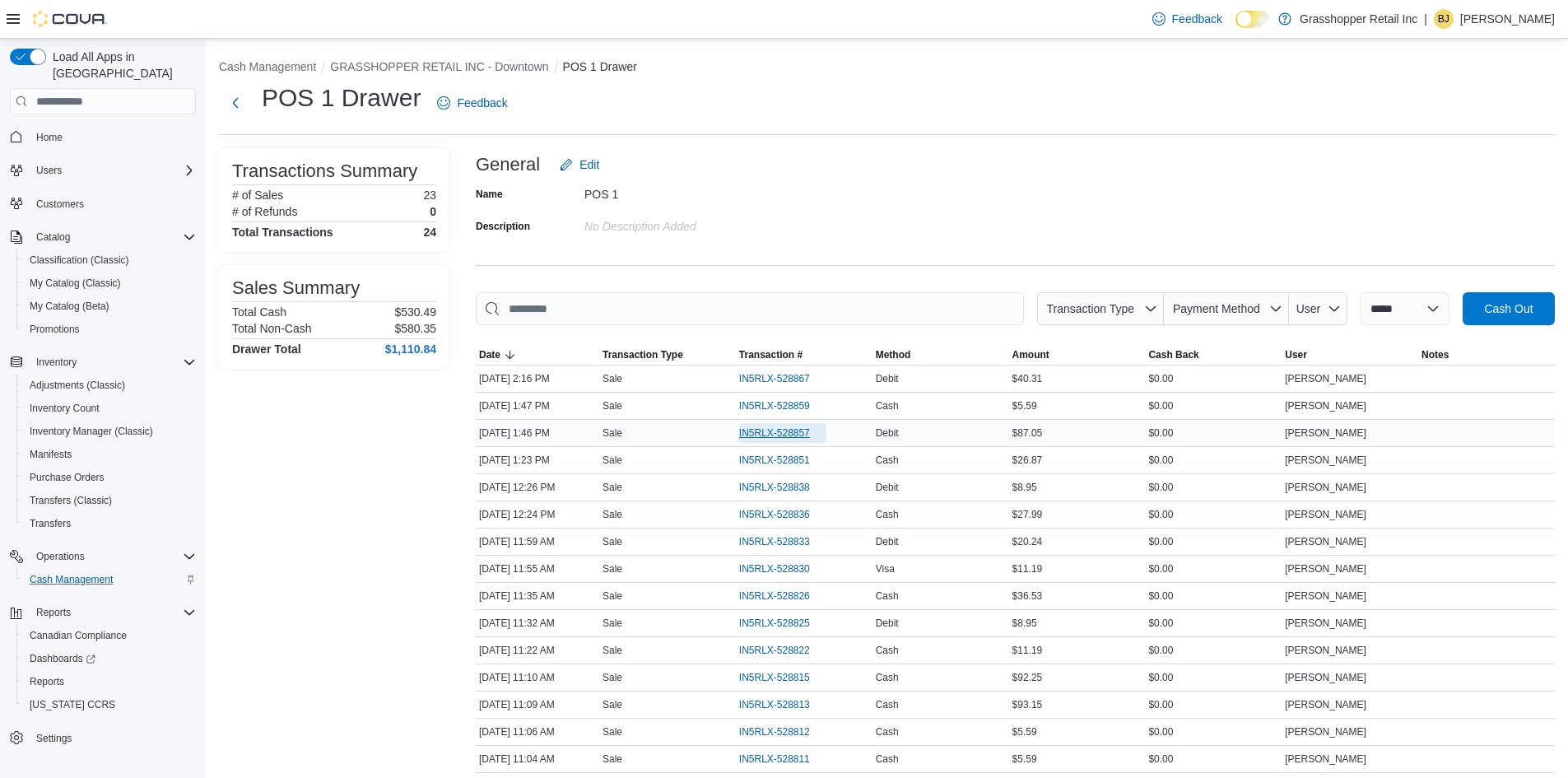
click at [788, 432] on span "IN5RLX-528857" at bounding box center [775, 433] width 71 height 13
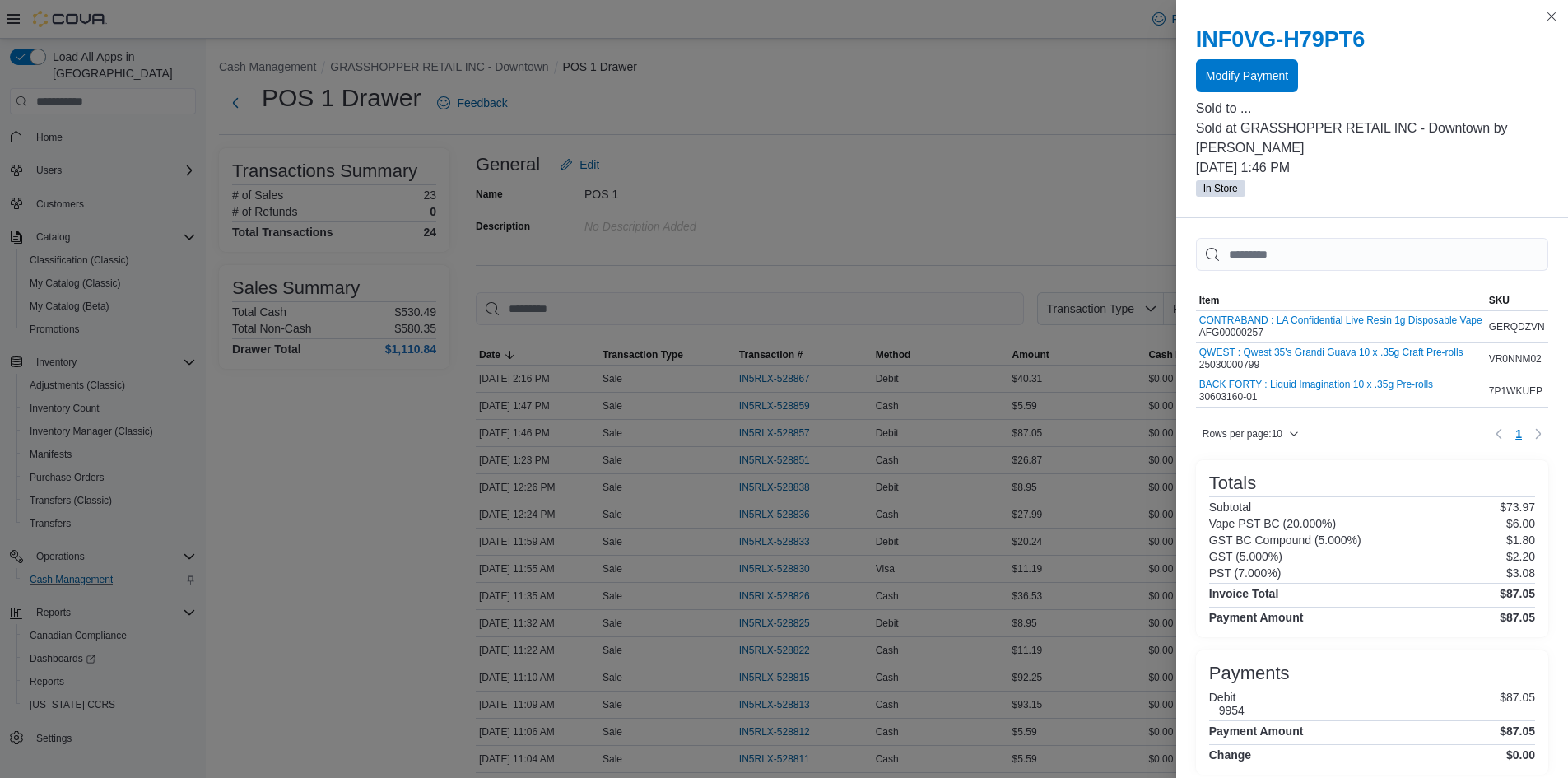
click at [1247, 95] on div at bounding box center [1372, 95] width 352 height 6
click at [1247, 79] on span "Modify Payment" at bounding box center [1247, 75] width 83 height 17
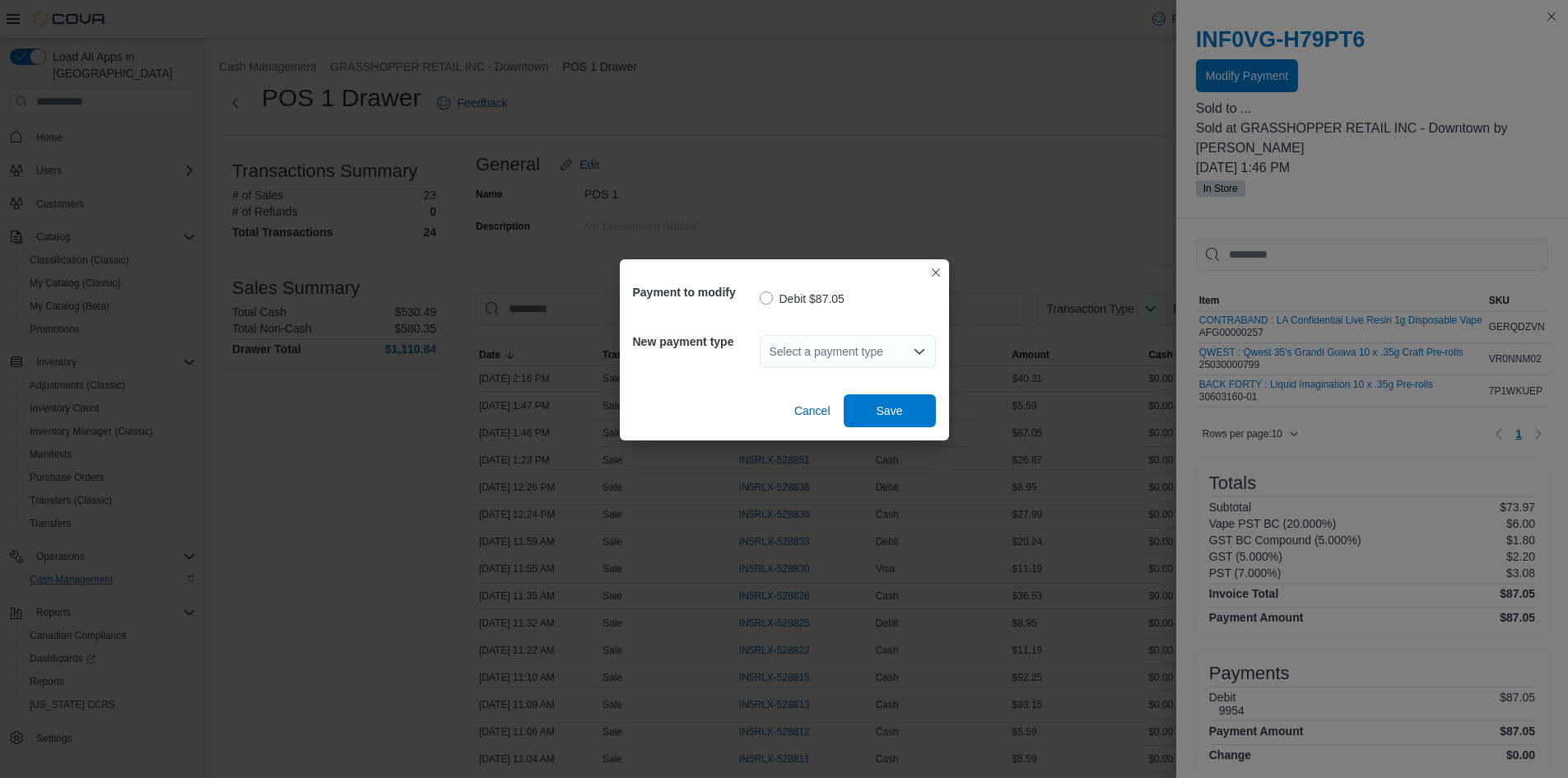
click at [827, 361] on div "Select a payment type" at bounding box center [848, 351] width 176 height 33
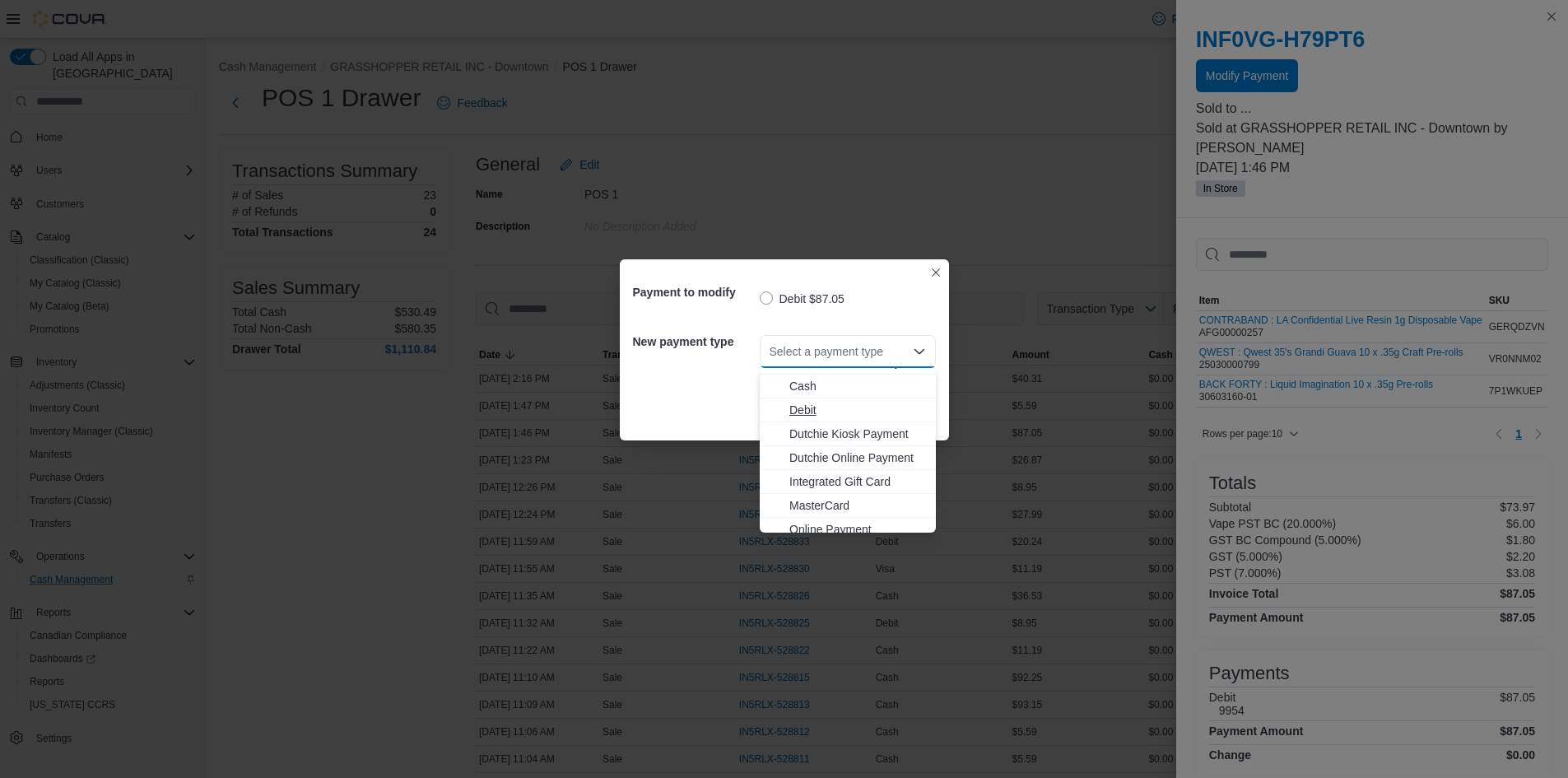
scroll to position [122, 0]
click at [818, 519] on span "Visa" at bounding box center [858, 520] width 137 height 17
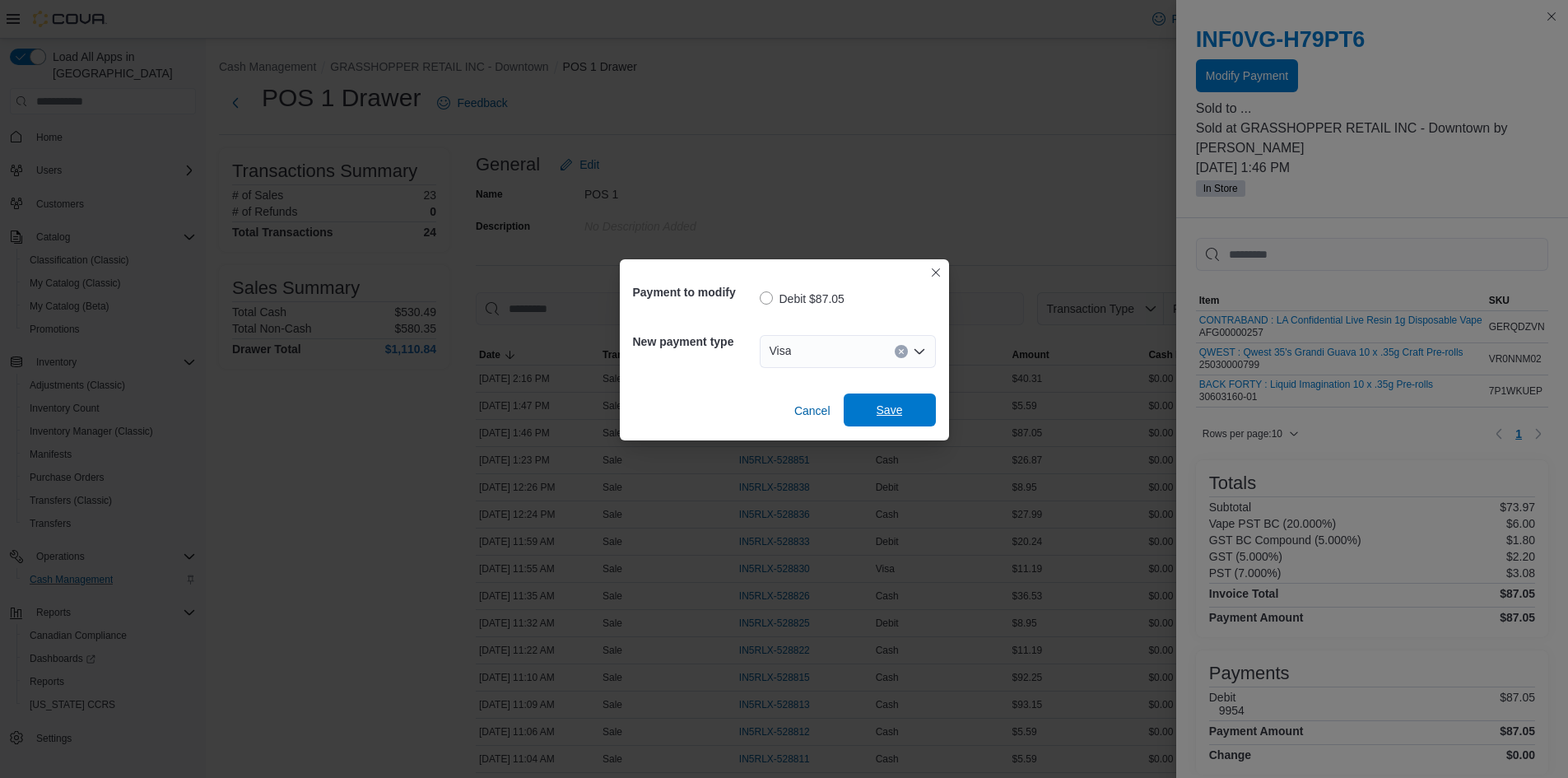
click at [880, 401] on span "Save" at bounding box center [891, 409] width 73 height 33
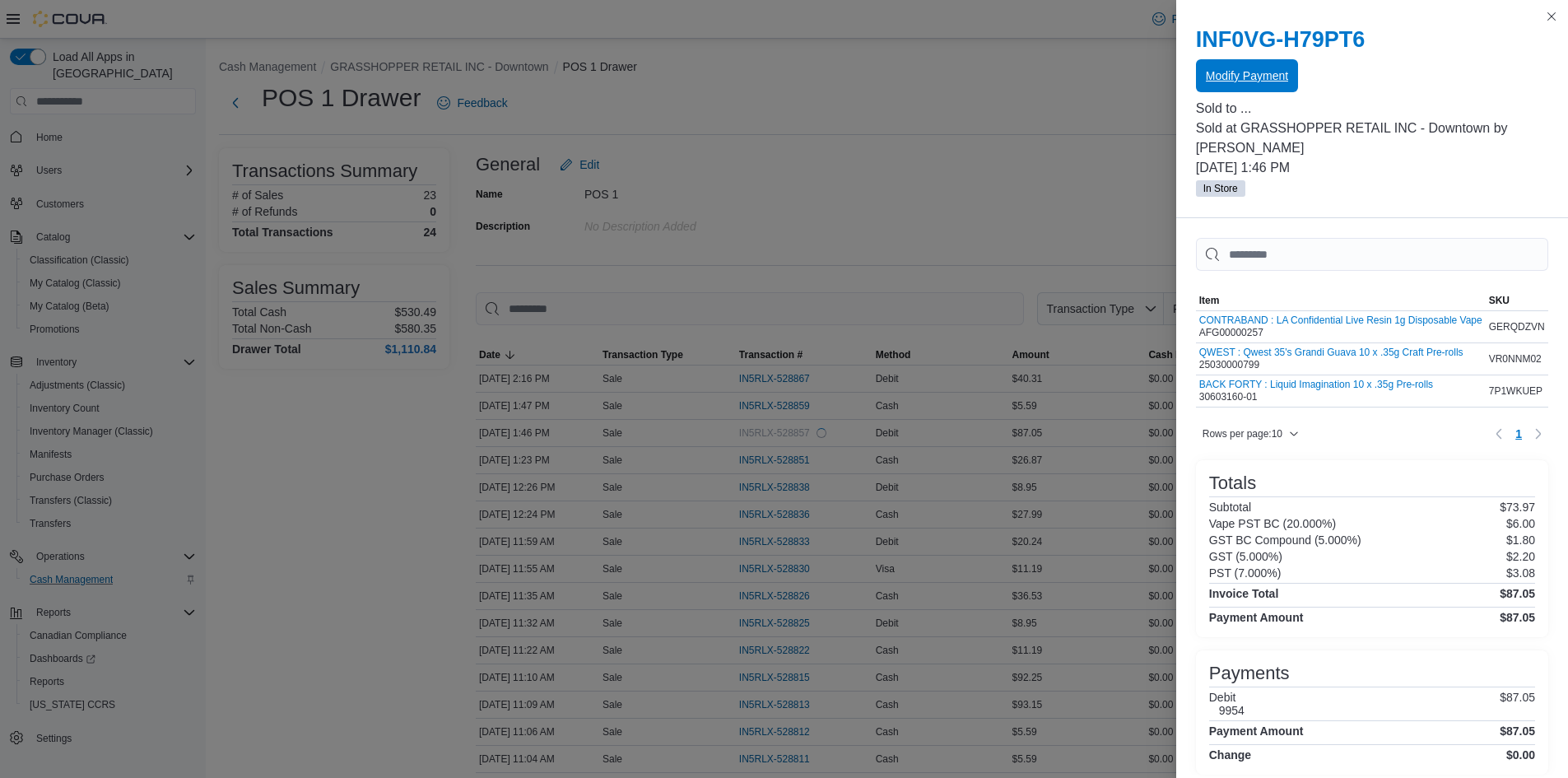
scroll to position [0, 0]
